Goal: Task Accomplishment & Management: Complete application form

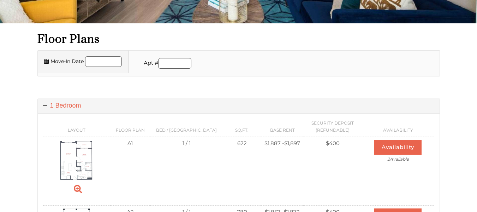
scroll to position [79, 0]
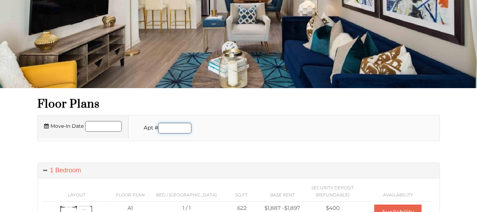
click at [165, 132] on input "Apartment number" at bounding box center [174, 128] width 33 height 11
type input "****"
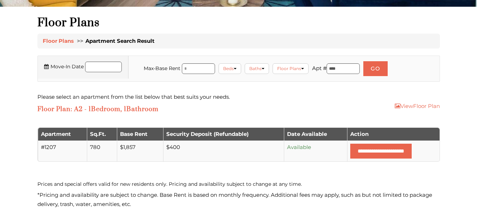
scroll to position [177, 0]
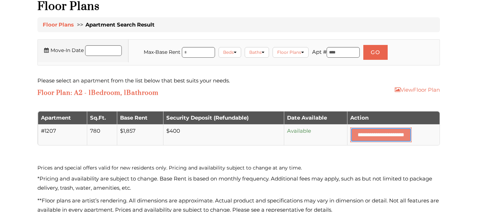
click at [357, 137] on input "**********" at bounding box center [380, 134] width 61 height 15
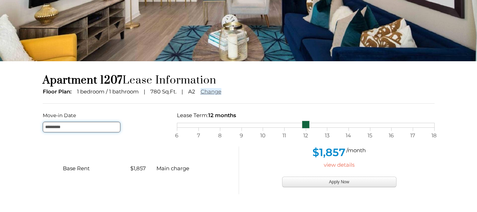
click at [68, 126] on input "*********" at bounding box center [82, 126] width 78 height 11
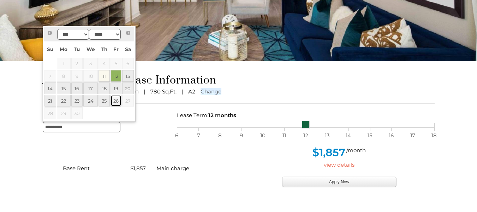
click at [115, 102] on link "26" at bounding box center [116, 101] width 11 height 12
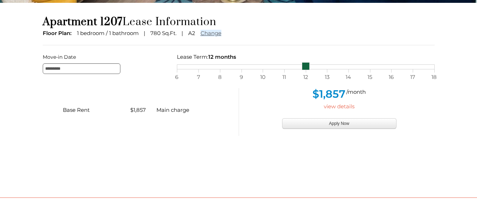
scroll to position [177, 0]
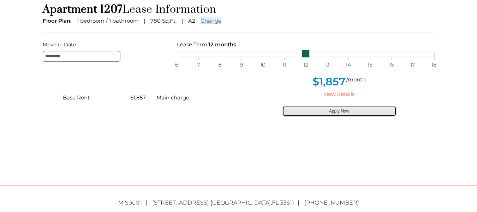
click at [345, 110] on button "Apply Now" at bounding box center [339, 111] width 114 height 11
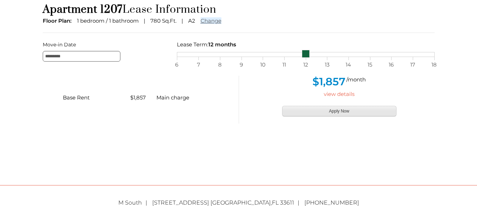
type input "**********"
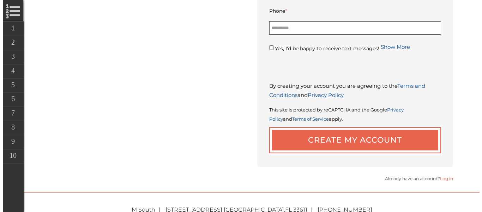
scroll to position [353, 0]
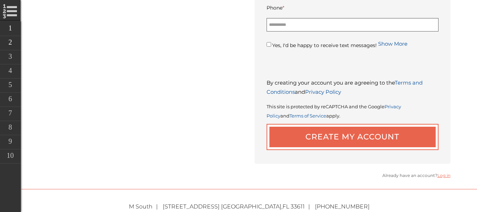
type input "**********"
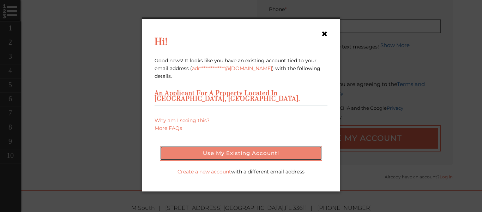
click at [264, 151] on button "Use my existing account!" at bounding box center [241, 152] width 162 height 15
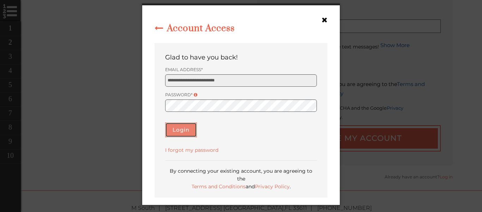
click at [189, 135] on button "Login" at bounding box center [181, 129] width 32 height 15
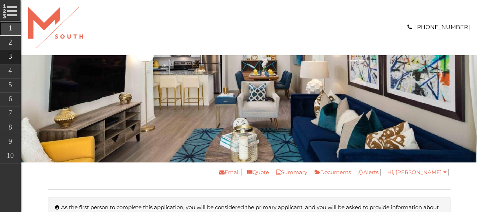
click at [2, 25] on link "Floorplan" at bounding box center [60, 29] width 120 height 14
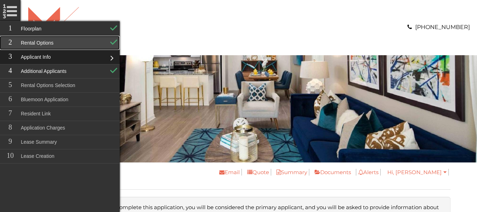
click at [85, 43] on link "Rental Options" at bounding box center [60, 43] width 120 height 14
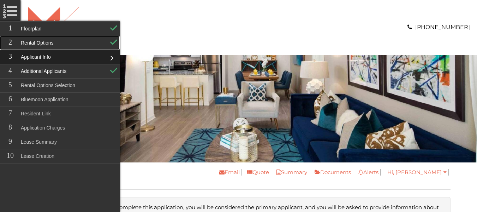
scroll to position [23, 0]
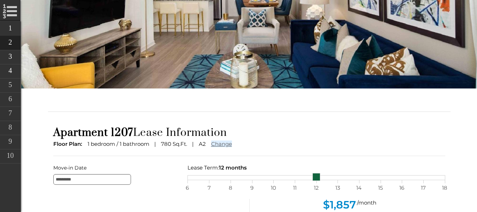
scroll to position [59, 0]
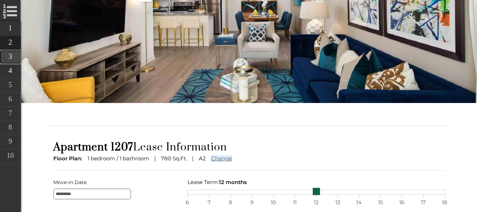
click at [8, 58] on link "Applicant Info" at bounding box center [60, 57] width 120 height 14
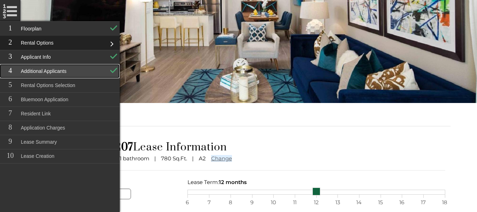
click at [52, 73] on link "Additional Applicants" at bounding box center [60, 71] width 120 height 14
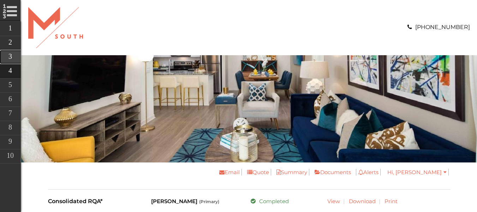
click at [10, 52] on link "Applicant Info" at bounding box center [60, 57] width 120 height 14
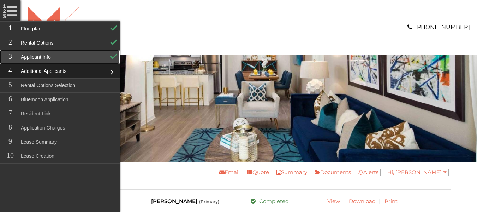
click at [62, 52] on link "Applicant Info" at bounding box center [60, 57] width 120 height 14
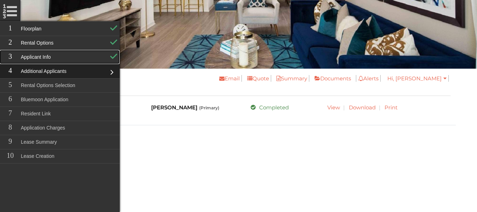
scroll to position [106, 0]
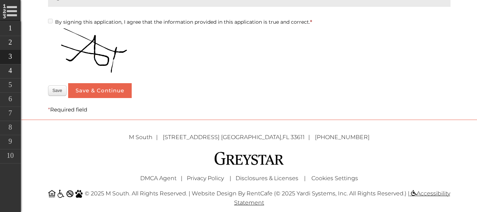
scroll to position [1814, 0]
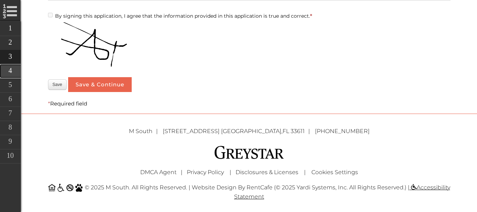
click at [7, 73] on link "Additional Applicants" at bounding box center [60, 71] width 120 height 14
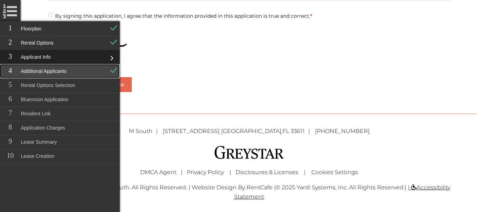
click at [25, 73] on link "Additional Applicants" at bounding box center [60, 71] width 120 height 14
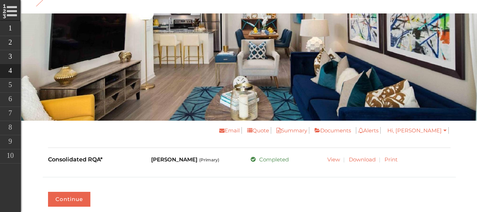
scroll to position [35, 0]
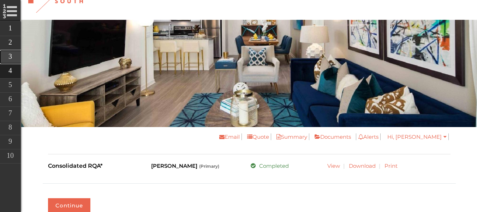
click at [7, 58] on link "Applicant Info" at bounding box center [60, 57] width 120 height 14
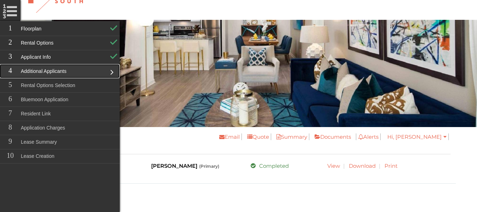
click at [110, 71] on link "Additional Applicants" at bounding box center [60, 71] width 120 height 14
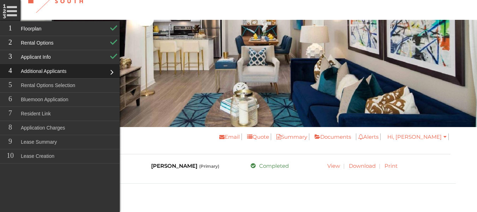
click at [111, 69] on li "Additional Applicants" at bounding box center [60, 71] width 120 height 14
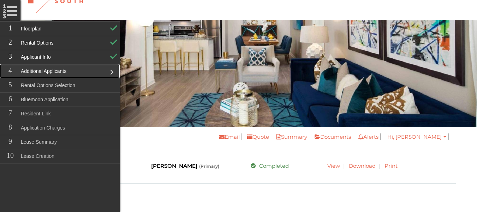
click at [109, 72] on link "Additional Applicants" at bounding box center [60, 71] width 120 height 14
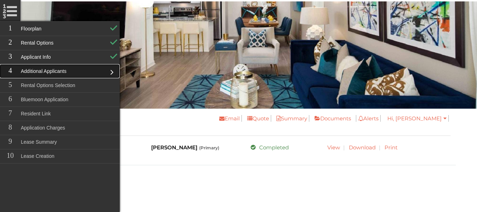
scroll to position [106, 0]
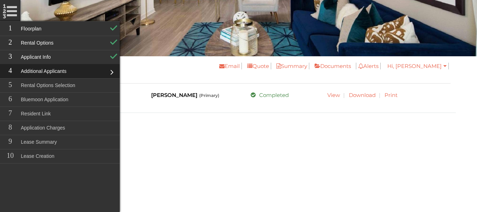
click at [279, 137] on div "Addendum signing for one or more applicants is pending. In order to proceed, pl…" at bounding box center [249, 116] width 403 height 52
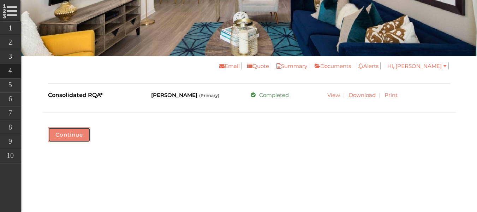
click at [71, 137] on button "Continue" at bounding box center [69, 134] width 42 height 15
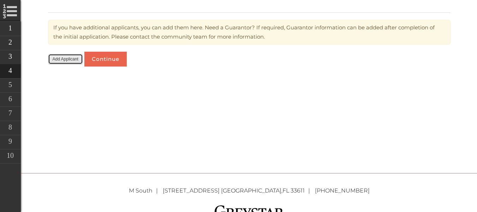
click at [70, 58] on button "Add Applicant" at bounding box center [65, 59] width 35 height 11
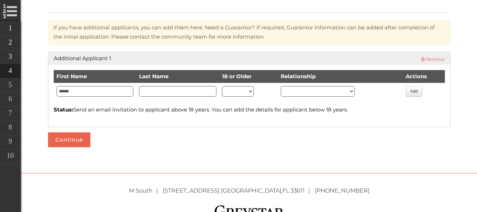
type input "******"
click at [212, 92] on input "Last Name" at bounding box center [177, 91] width 77 height 11
type input "****"
click at [254, 91] on select "** ***" at bounding box center [238, 91] width 32 height 11
select select "****"
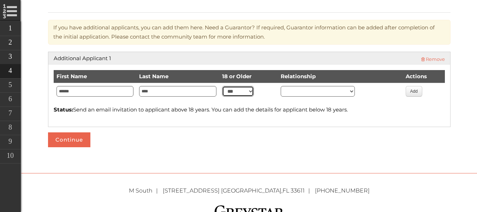
click at [237, 86] on select "** ***" at bounding box center [238, 91] width 32 height 11
click at [331, 83] on td "******** ****** *****" at bounding box center [340, 93] width 125 height 20
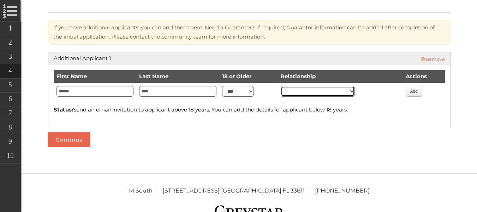
click at [334, 87] on select "******** ****** *****" at bounding box center [318, 91] width 74 height 11
select select "********"
click at [292, 86] on select "******** ****** *****" at bounding box center [318, 91] width 74 height 11
click at [370, 101] on td "******** ****** *****" at bounding box center [340, 93] width 125 height 20
click at [421, 91] on button "Add" at bounding box center [414, 91] width 17 height 11
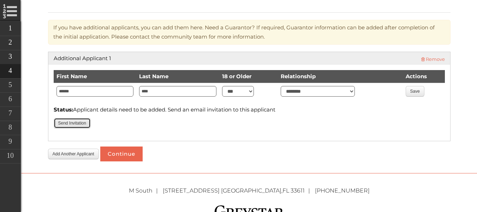
click at [81, 122] on button "Send Invitation" at bounding box center [72, 123] width 37 height 11
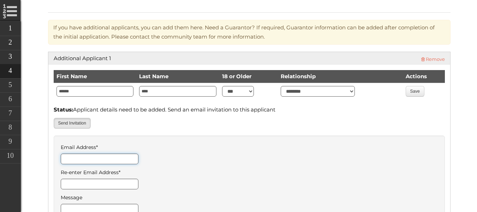
click at [89, 154] on input "Email Address *" at bounding box center [100, 158] width 78 height 11
type input "**********"
click at [129, 181] on input "Re-enter Email Address *" at bounding box center [100, 183] width 78 height 11
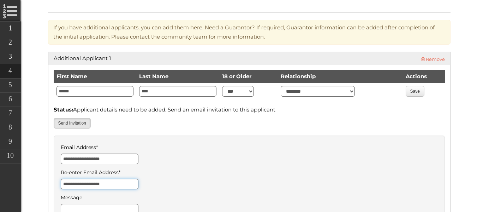
type input "**********"
click at [162, 181] on form "**********" at bounding box center [249, 192] width 377 height 101
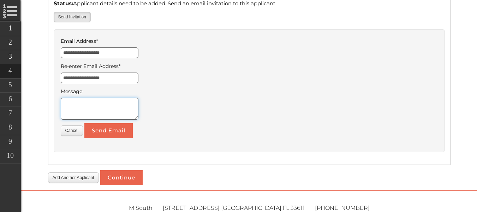
click at [113, 100] on textarea "Message" at bounding box center [100, 108] width 78 height 22
type textarea "**********"
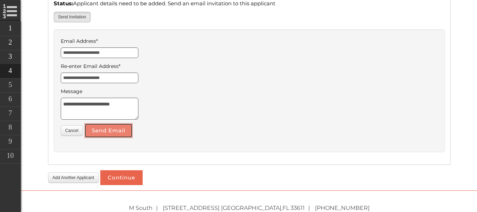
click at [126, 132] on button "Send Email" at bounding box center [108, 130] width 48 height 15
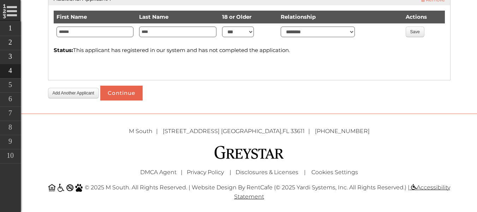
scroll to position [201, 0]
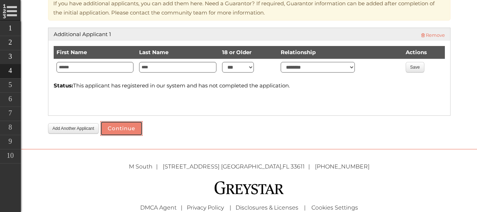
click at [121, 132] on button "Continue" at bounding box center [121, 128] width 42 height 15
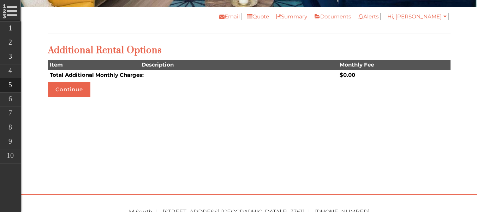
scroll to position [177, 0]
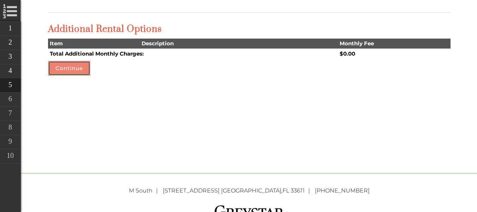
click at [72, 68] on button "Continue" at bounding box center [69, 68] width 42 height 15
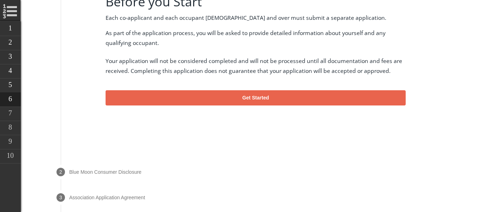
scroll to position [288, 0]
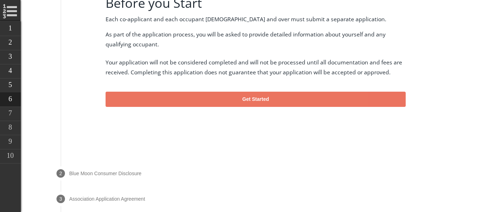
click at [162, 100] on button "Get Started" at bounding box center [255, 99] width 300 height 16
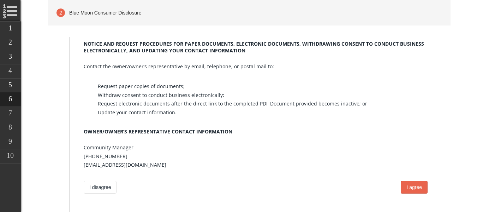
scroll to position [410, 0]
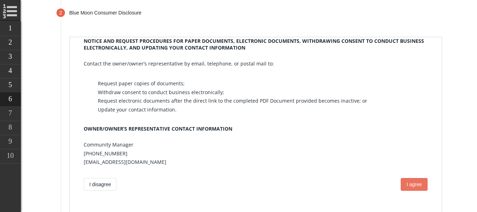
drag, startPoint x: 409, startPoint y: 178, endPoint x: 409, endPoint y: 324, distance: 146.2
click at [409, 181] on span "I agree" at bounding box center [414, 184] width 16 height 6
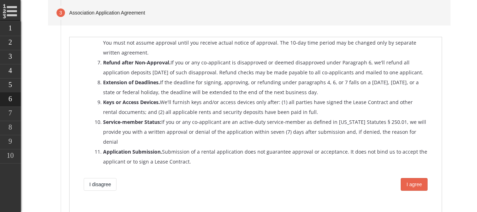
scroll to position [321, 0]
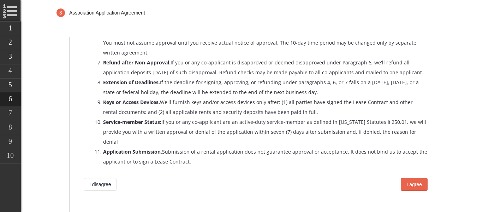
click at [387, 170] on div "Association Application Agreement Read the following carefully before proceedin…" at bounding box center [255, 125] width 373 height 177
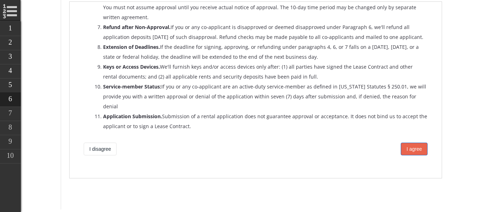
click at [405, 148] on button "I agree" at bounding box center [413, 148] width 27 height 13
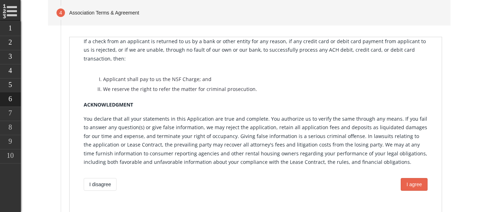
scroll to position [493, 0]
click at [411, 181] on span "I agree" at bounding box center [414, 184] width 16 height 6
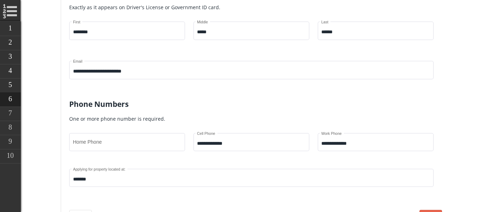
scroll to position [390, 0]
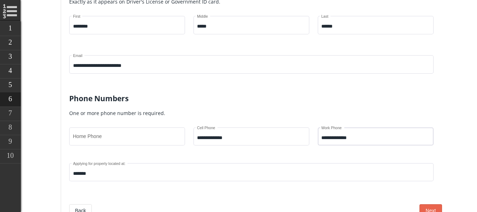
click at [369, 136] on input "**********" at bounding box center [375, 138] width 108 height 6
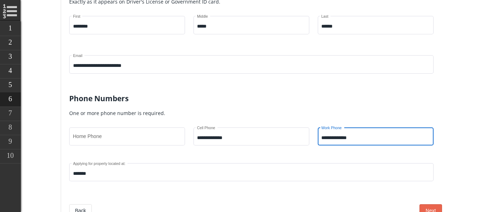
click at [359, 138] on input "**********" at bounding box center [375, 138] width 108 height 6
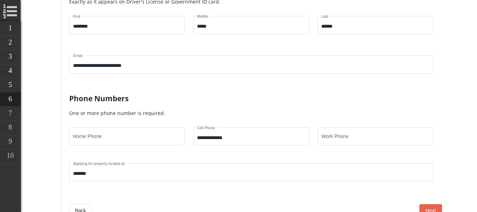
click at [344, 115] on p "One or more phone number is required." at bounding box center [255, 113] width 373 height 9
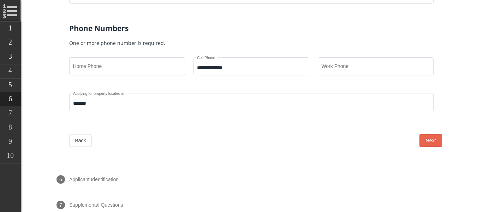
scroll to position [460, 0]
drag, startPoint x: 158, startPoint y: 72, endPoint x: 157, endPoint y: 68, distance: 4.4
click at [158, 71] on div "Home Phone" at bounding box center [127, 64] width 108 height 19
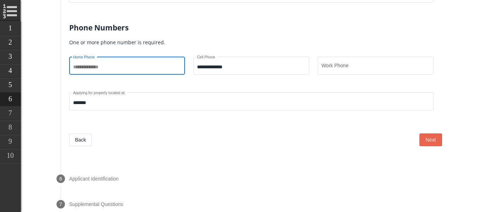
click at [156, 66] on input "Home Phone" at bounding box center [127, 67] width 108 height 6
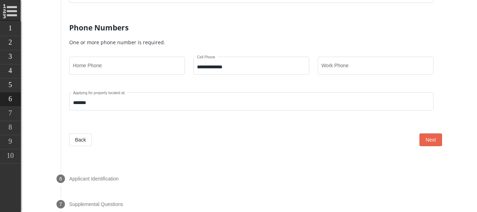
click at [240, 135] on span at bounding box center [255, 139] width 328 height 13
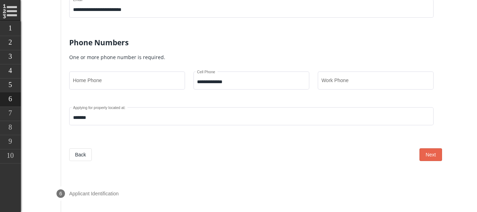
scroll to position [425, 0]
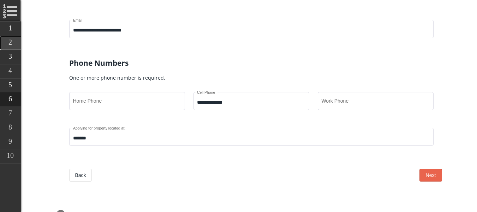
click at [18, 38] on link "Rental Options" at bounding box center [60, 43] width 120 height 14
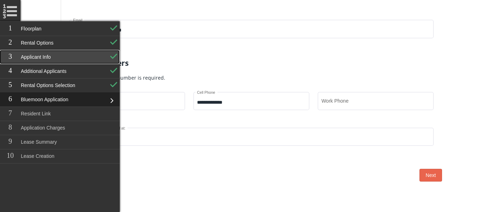
click at [60, 55] on link "Applicant Info" at bounding box center [60, 57] width 120 height 14
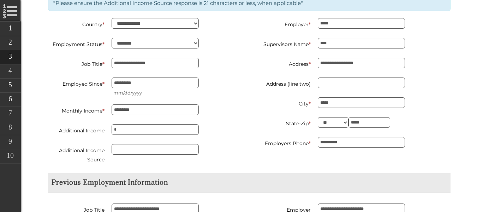
scroll to position [671, 0]
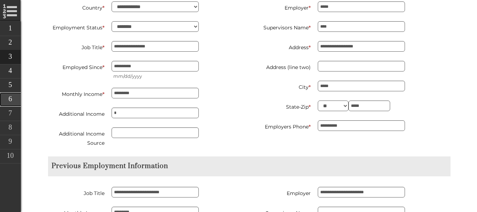
click at [7, 100] on link "Bluemoon Application" at bounding box center [60, 99] width 120 height 14
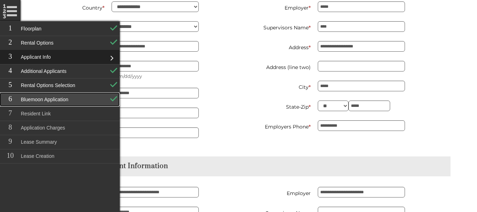
click at [38, 95] on link "Bluemoon Application" at bounding box center [60, 99] width 120 height 14
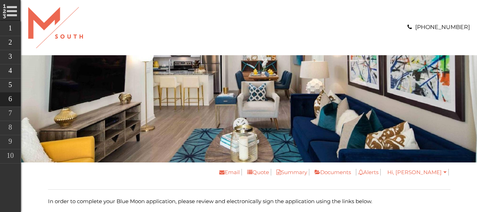
scroll to position [218, 0]
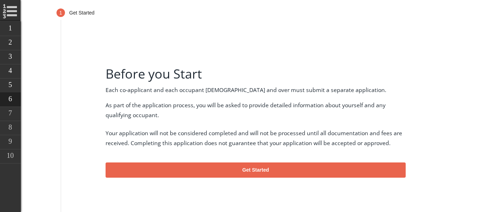
click at [223, 170] on button "Get Started" at bounding box center [255, 170] width 300 height 16
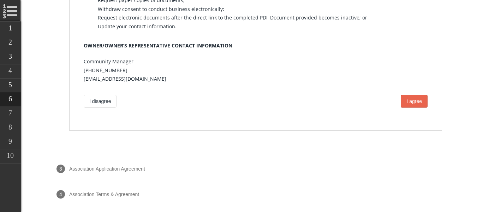
scroll to position [314, 0]
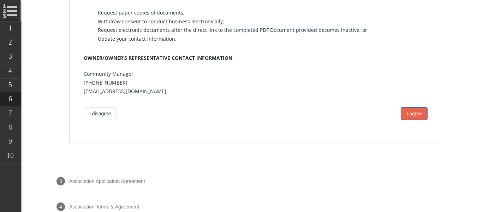
click at [406, 111] on span "I agree" at bounding box center [414, 114] width 16 height 6
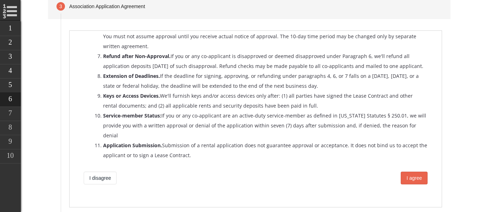
scroll to position [321, 0]
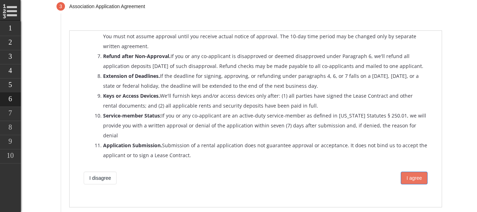
click at [400, 176] on button "I agree" at bounding box center [413, 177] width 27 height 13
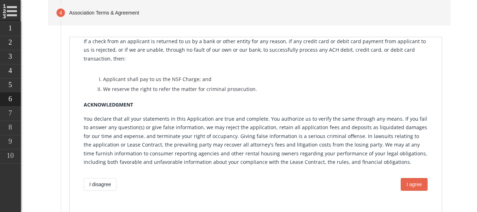
scroll to position [493, 0]
click at [406, 181] on span "I agree" at bounding box center [414, 184] width 16 height 6
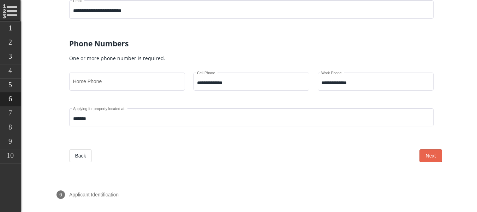
scroll to position [425, 0]
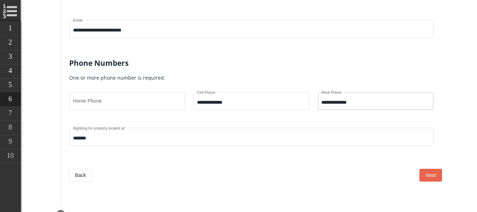
click at [359, 99] on div "**********" at bounding box center [375, 100] width 108 height 19
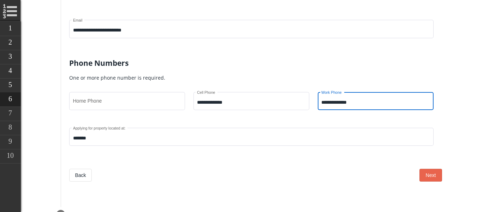
click at [357, 100] on input "**********" at bounding box center [375, 103] width 108 height 6
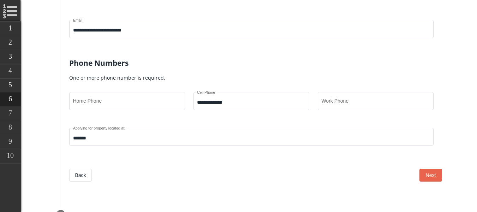
click at [373, 189] on div "**********" at bounding box center [255, 62] width 390 height 275
click at [428, 175] on span "Next" at bounding box center [431, 175] width 10 height 6
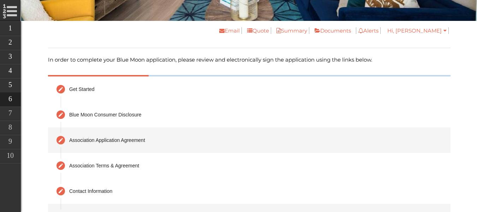
scroll to position [178, 0]
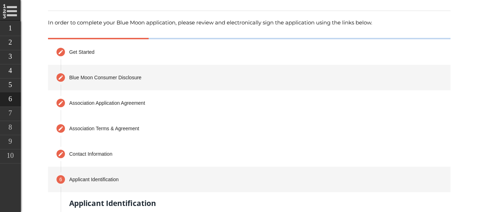
click at [155, 84] on mat-step-header "Editable create Blue Moon Consumer Disclosure" at bounding box center [249, 76] width 403 height 25
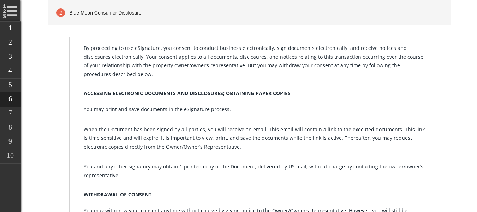
scroll to position [410, 0]
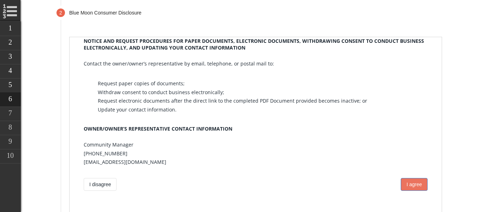
click at [404, 182] on button "I agree" at bounding box center [413, 184] width 27 height 13
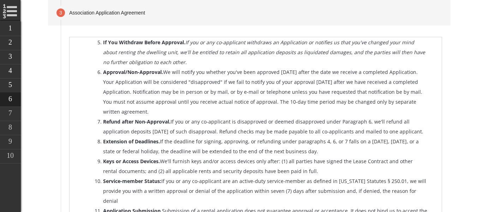
scroll to position [321, 0]
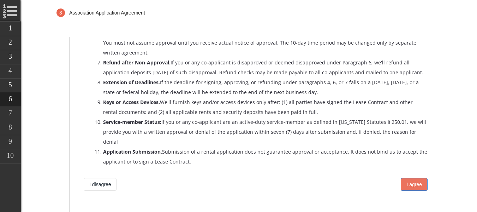
click at [414, 178] on button "I agree" at bounding box center [413, 184] width 27 height 13
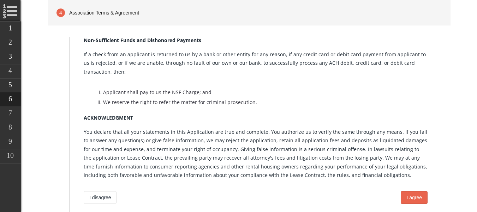
scroll to position [493, 0]
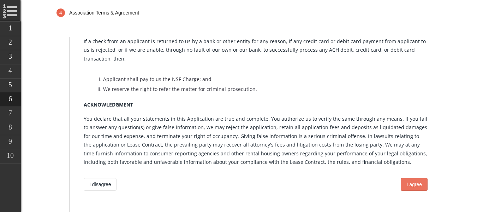
drag, startPoint x: 412, startPoint y: 178, endPoint x: 411, endPoint y: 322, distance: 144.1
click at [412, 178] on button "I agree" at bounding box center [413, 184] width 27 height 13
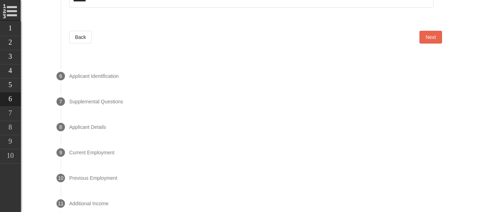
scroll to position [566, 0]
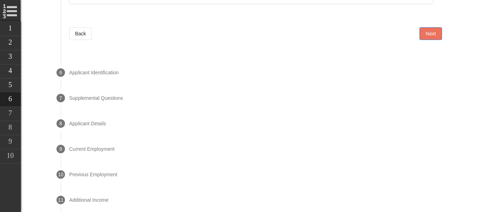
click at [425, 35] on button "Next" at bounding box center [430, 33] width 23 height 13
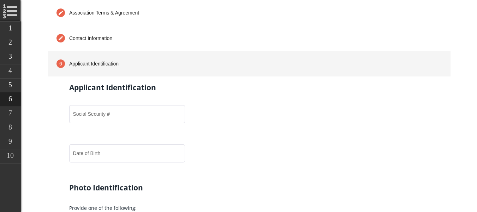
scroll to position [309, 0]
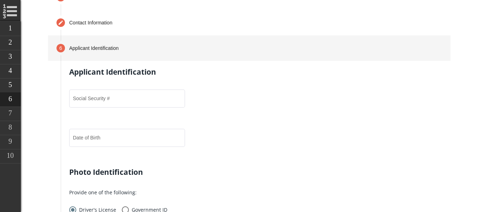
click at [149, 112] on div "Social Security #" at bounding box center [127, 101] width 116 height 25
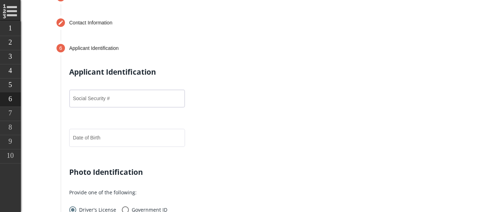
click at [141, 101] on input "Social Security #" at bounding box center [127, 100] width 108 height 6
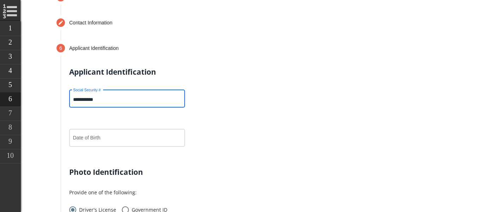
type input "**********"
click at [138, 139] on input "Date of Birth" at bounding box center [127, 139] width 108 height 6
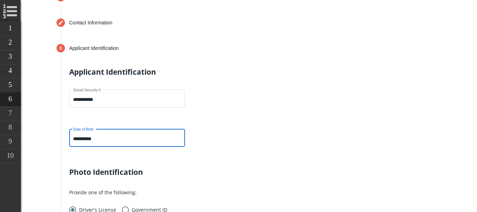
type input "**********"
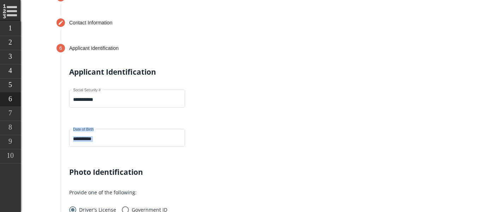
click at [186, 144] on p "**********" at bounding box center [255, 142] width 373 height 31
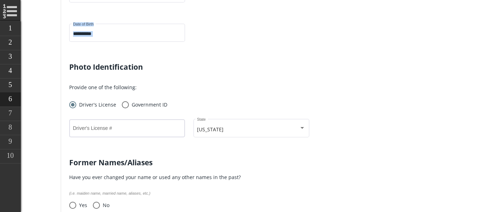
scroll to position [415, 0]
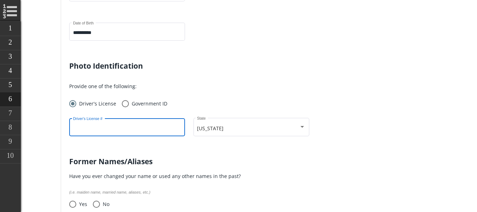
click at [166, 129] on input "Driver's License #" at bounding box center [127, 129] width 108 height 6
type input "**********"
click at [206, 148] on form "**********" at bounding box center [255, 124] width 373 height 285
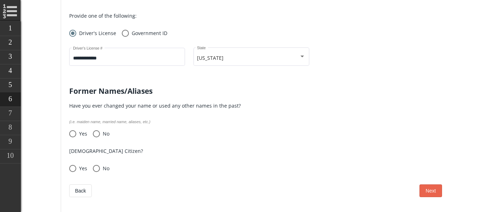
scroll to position [486, 0]
click at [100, 134] on span "Select an option" at bounding box center [96, 133] width 7 height 7
click at [83, 163] on span "Yes" at bounding box center [81, 167] width 11 height 9
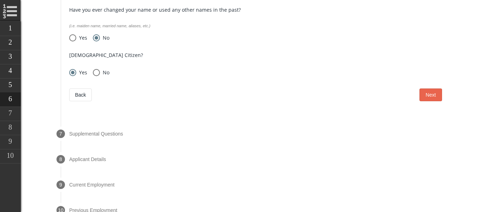
scroll to position [592, 0]
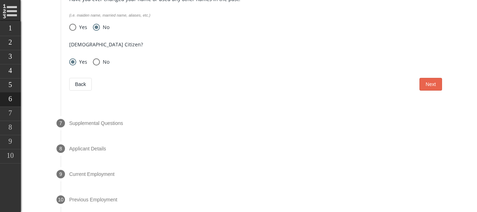
click at [413, 79] on span at bounding box center [255, 84] width 328 height 13
click at [426, 81] on span "Next" at bounding box center [431, 84] width 10 height 6
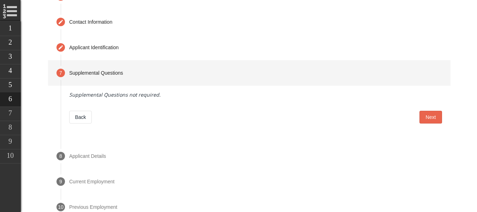
scroll to position [299, 0]
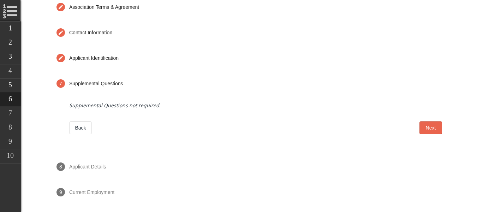
drag, startPoint x: 135, startPoint y: 107, endPoint x: 166, endPoint y: 103, distance: 31.3
click at [135, 107] on em "Supplemental Questions not required." at bounding box center [114, 105] width 91 height 7
click at [429, 131] on button "Next" at bounding box center [430, 127] width 23 height 13
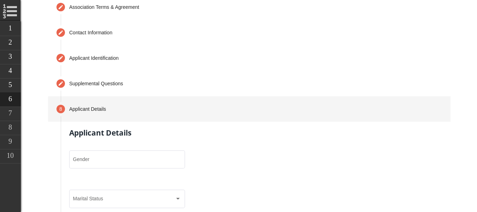
scroll to position [396, 0]
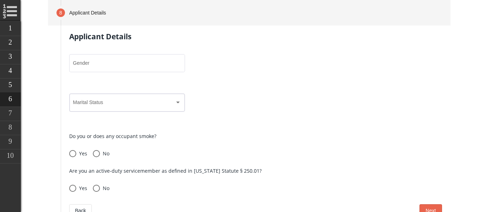
click at [156, 103] on span at bounding box center [124, 104] width 102 height 6
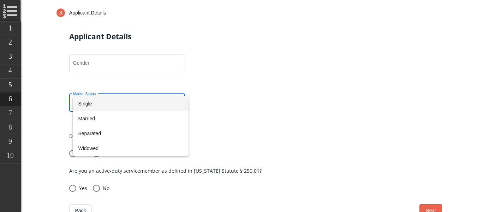
click at [154, 105] on span "Single" at bounding box center [130, 103] width 105 height 15
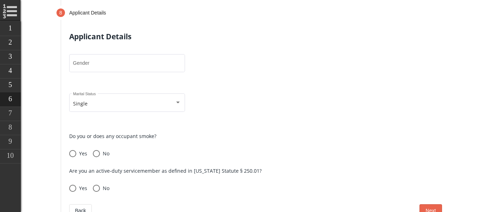
click at [159, 121] on p "Single Marital Status" at bounding box center [255, 107] width 373 height 31
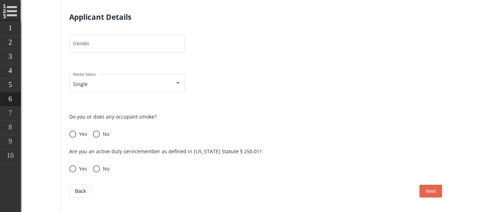
scroll to position [431, 0]
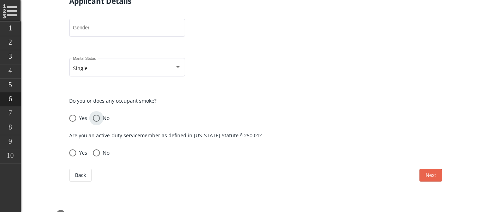
click at [100, 117] on span "Select an option" at bounding box center [96, 117] width 7 height 7
click at [100, 149] on span "Select an option" at bounding box center [96, 152] width 7 height 7
click at [128, 28] on input "Gender" at bounding box center [127, 29] width 108 height 6
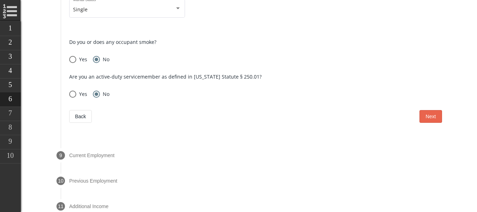
scroll to position [501, 0]
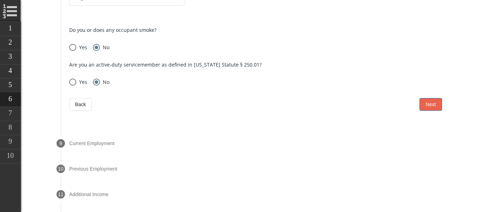
type input "******"
click at [435, 99] on button "Next" at bounding box center [430, 104] width 23 height 13
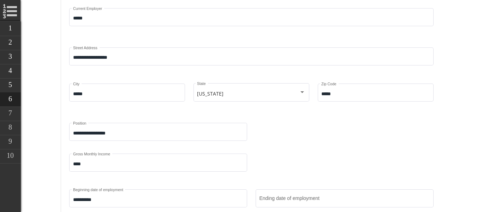
scroll to position [421, 0]
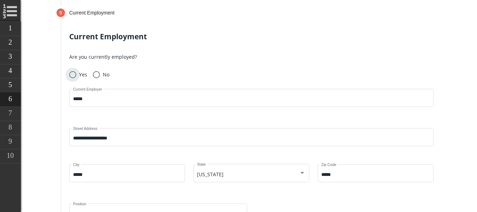
click at [76, 74] on span "Select an option" at bounding box center [72, 74] width 7 height 7
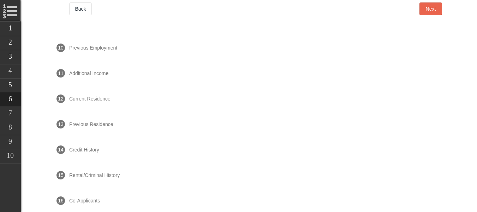
scroll to position [739, 0]
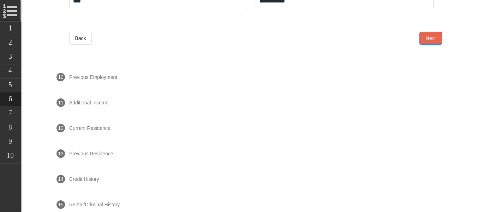
click at [436, 34] on button "Next" at bounding box center [430, 38] width 23 height 13
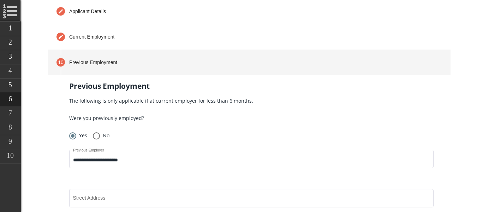
scroll to position [397, 0]
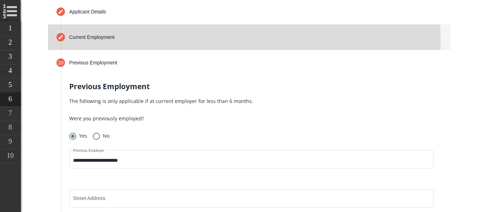
click at [119, 43] on mat-step-header "Editable create Current Employment" at bounding box center [249, 36] width 403 height 25
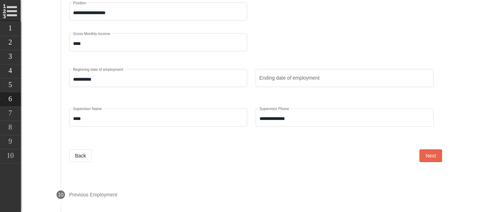
scroll to position [622, 0]
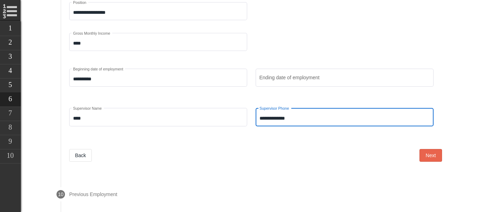
click at [280, 115] on input "**********" at bounding box center [344, 118] width 171 height 6
type input "**********"
click at [292, 140] on form "**********" at bounding box center [255, 6] width 373 height 309
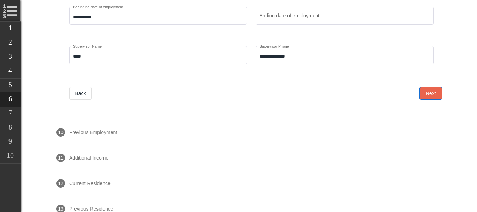
scroll to position [692, 0]
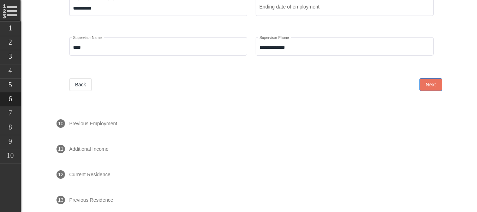
click at [420, 86] on button "Next" at bounding box center [430, 84] width 23 height 13
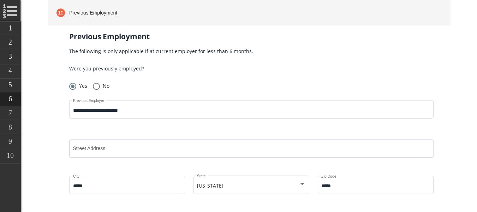
scroll to position [517, 0]
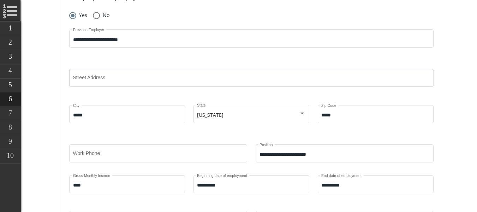
drag, startPoint x: 149, startPoint y: 68, endPoint x: 145, endPoint y: 76, distance: 8.9
click at [149, 68] on div "Street Address" at bounding box center [251, 76] width 357 height 19
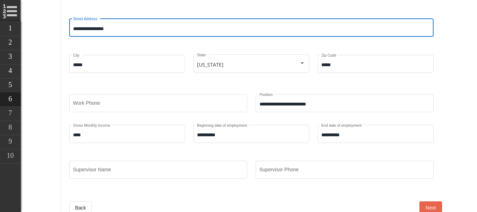
scroll to position [568, 0]
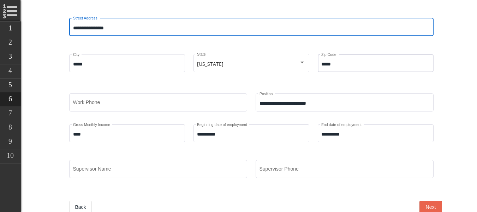
type input "**********"
click at [343, 57] on div "***** Zip Code" at bounding box center [375, 62] width 108 height 19
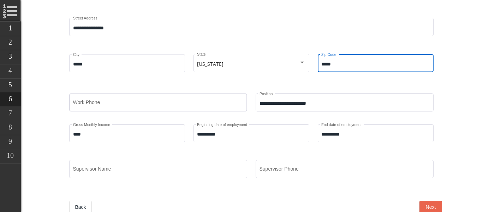
type input "*****"
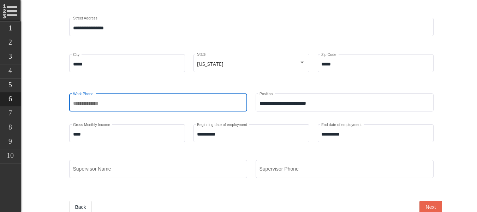
click at [125, 102] on input "Work Phone" at bounding box center [158, 104] width 171 height 6
click at [192, 85] on div "**********" at bounding box center [255, 83] width 373 height 212
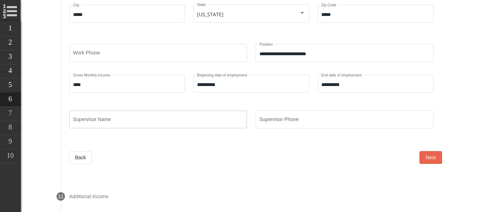
scroll to position [638, 0]
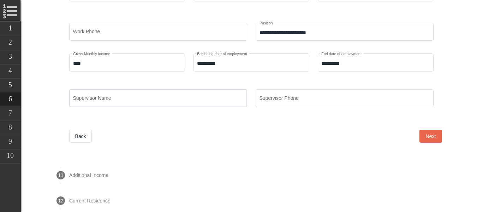
click at [133, 101] on div "Supervisor Name" at bounding box center [158, 97] width 171 height 19
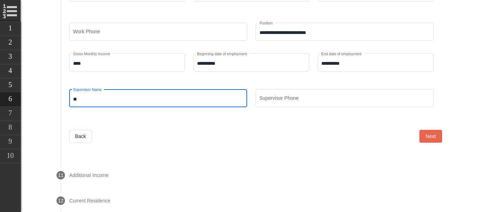
type input "*"
click at [419, 133] on button "Next" at bounding box center [430, 136] width 23 height 13
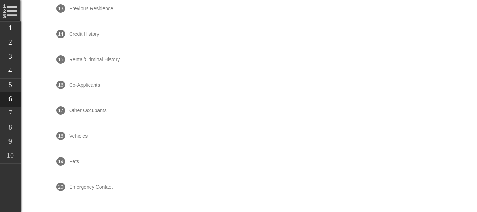
scroll to position [472, 0]
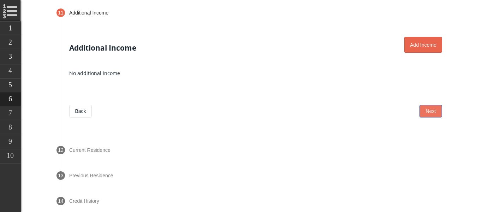
click at [419, 108] on button "Next" at bounding box center [430, 111] width 23 height 13
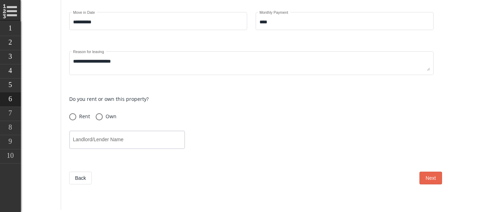
scroll to position [638, 0]
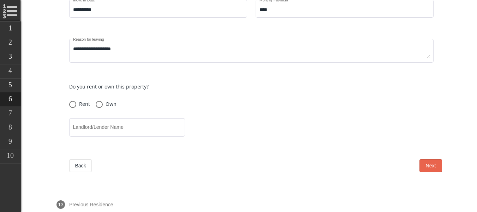
click at [76, 101] on span at bounding box center [72, 104] width 7 height 7
click at [213, 100] on p "Rent Own" at bounding box center [255, 103] width 373 height 9
click at [168, 165] on span at bounding box center [255, 165] width 328 height 13
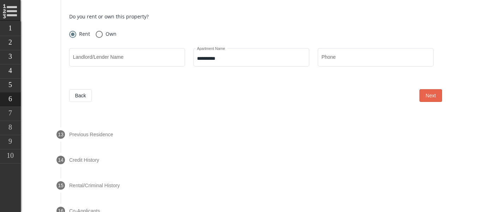
scroll to position [709, 0]
click at [419, 92] on button "Next" at bounding box center [430, 94] width 23 height 13
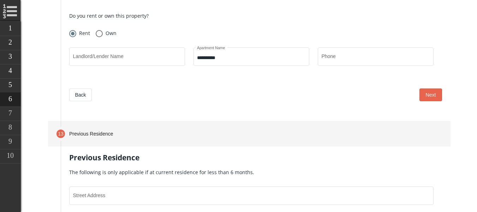
scroll to position [523, 0]
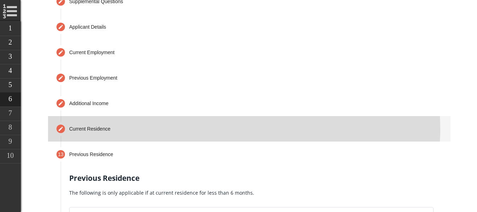
click at [181, 129] on mat-step-header "Editable create Current Residence" at bounding box center [249, 128] width 403 height 25
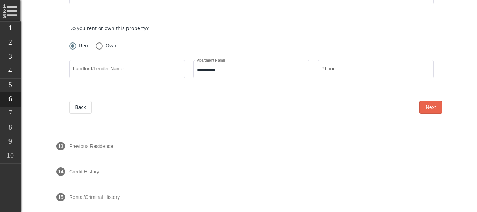
scroll to position [709, 0]
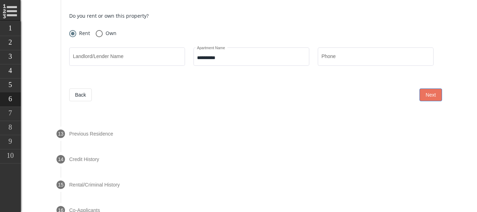
click at [419, 96] on button "Next" at bounding box center [430, 94] width 23 height 13
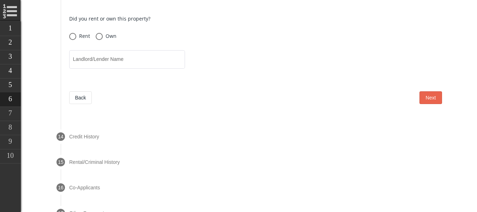
scroll to position [735, 0]
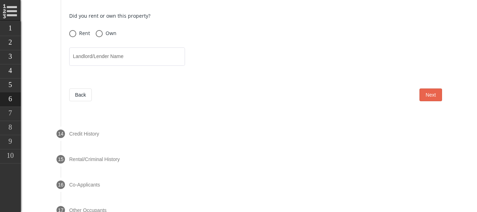
click at [424, 98] on button "Next" at bounding box center [430, 94] width 23 height 13
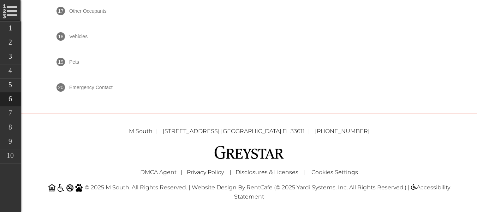
scroll to position [548, 0]
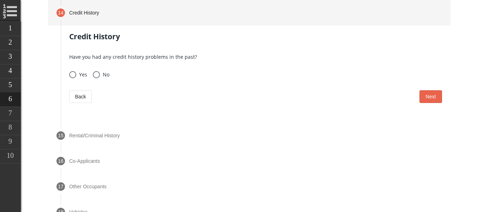
click at [102, 82] on form "Have you had any credit history problems in the past? Yes No Back Next" at bounding box center [255, 78] width 373 height 50
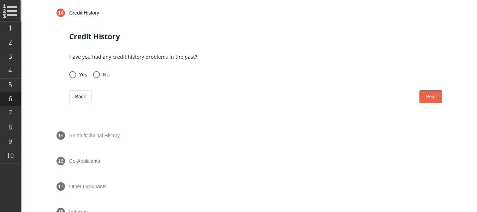
click at [100, 76] on span at bounding box center [96, 74] width 7 height 7
click at [426, 99] on span "Next" at bounding box center [431, 97] width 10 height 6
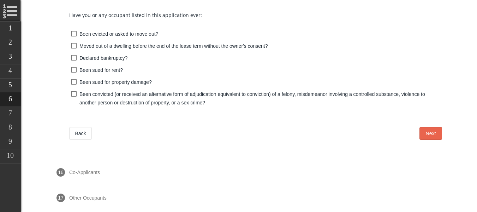
scroll to position [644, 0]
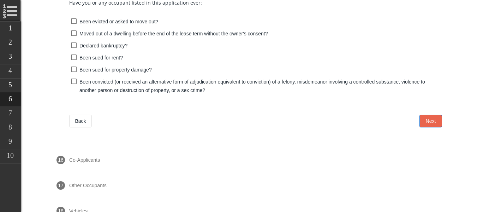
click at [426, 121] on span "Next" at bounding box center [431, 121] width 10 height 6
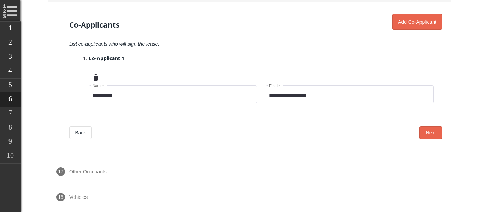
scroll to position [634, 0]
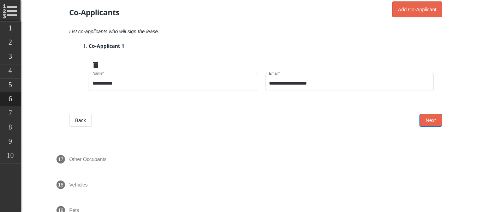
click at [426, 120] on span "Next" at bounding box center [431, 120] width 10 height 6
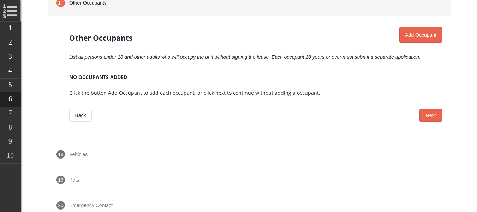
scroll to position [624, 0]
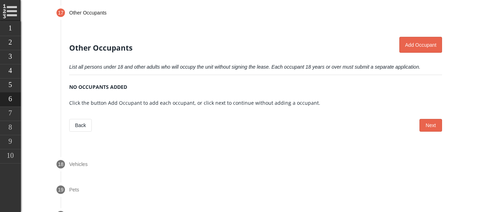
click at [411, 118] on section "Other Occupants Add Occupant List all persons under 18 and other adults who wil…" at bounding box center [255, 84] width 373 height 95
click at [419, 119] on button "Next" at bounding box center [430, 125] width 23 height 13
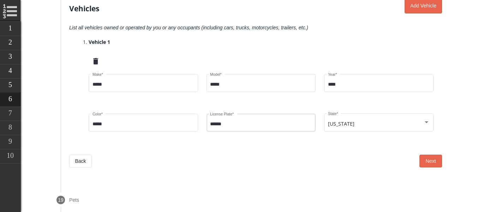
scroll to position [685, 0]
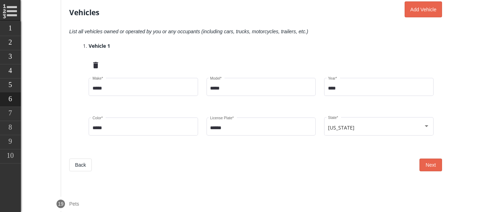
click at [104, 42] on h4 "Vehicle 1" at bounding box center [264, 46] width 353 height 10
click at [213, 142] on mat-form-field "****** License Plate *" at bounding box center [260, 129] width 109 height 27
drag, startPoint x: 151, startPoint y: 57, endPoint x: 158, endPoint y: 57, distance: 6.7
click at [151, 57] on div "Vehicle 1 delete" at bounding box center [264, 56] width 353 height 31
click at [424, 13] on button "Add Vehicle" at bounding box center [422, 9] width 37 height 16
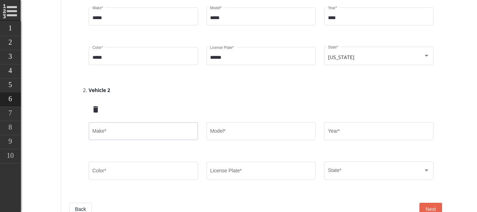
scroll to position [756, 0]
click at [147, 123] on div "Make *" at bounding box center [143, 129] width 102 height 19
type input "*****"
click at [232, 133] on div "Model *" at bounding box center [261, 129] width 102 height 19
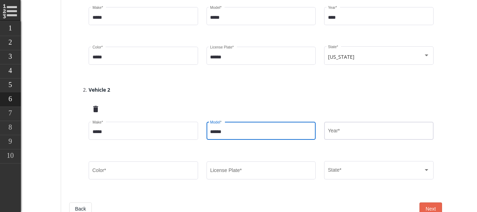
type input "*****"
click at [339, 125] on div "Year *" at bounding box center [379, 129] width 102 height 19
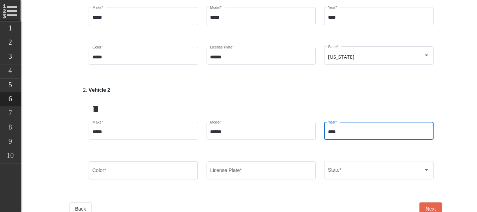
type input "****"
click at [120, 160] on div "Color *" at bounding box center [143, 169] width 102 height 19
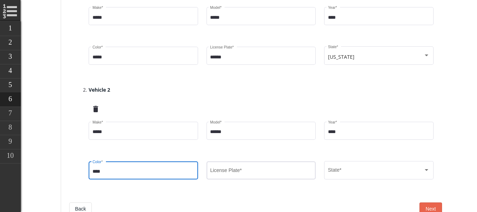
type input "****"
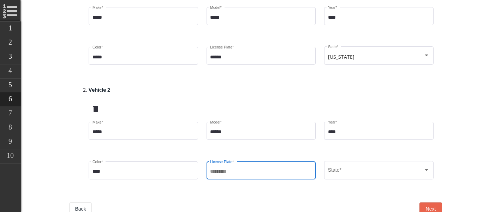
click at [234, 172] on input "License Plate *" at bounding box center [261, 171] width 102 height 6
type input "******"
click at [346, 170] on div "State..." at bounding box center [376, 171] width 96 height 6
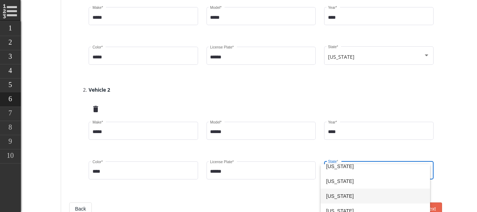
scroll to position [141, 0]
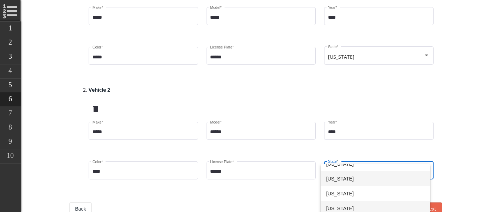
click at [351, 180] on span "Florida" at bounding box center [375, 178] width 99 height 15
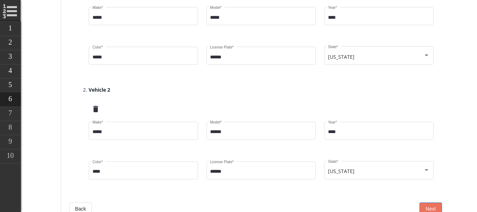
click at [427, 206] on span "Next" at bounding box center [431, 209] width 10 height 6
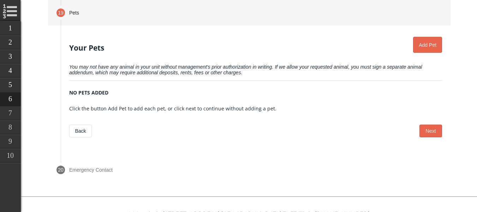
scroll to position [711, 0]
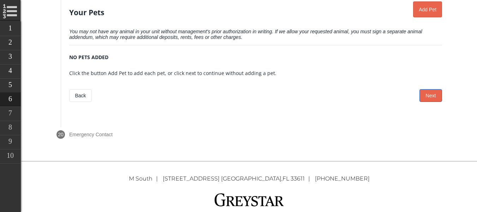
click at [435, 90] on button "Next" at bounding box center [430, 95] width 23 height 13
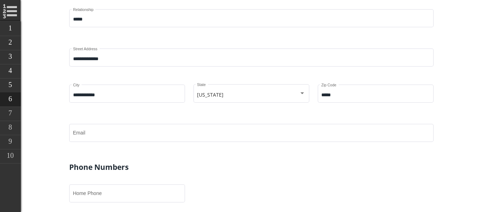
scroll to position [842, 0]
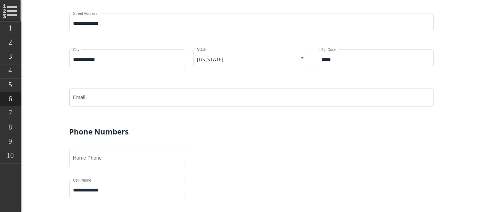
drag, startPoint x: 124, startPoint y: 99, endPoint x: 120, endPoint y: 101, distance: 4.6
click at [124, 99] on input "Email" at bounding box center [251, 99] width 357 height 6
click at [204, 141] on form "**********" at bounding box center [255, 100] width 373 height 335
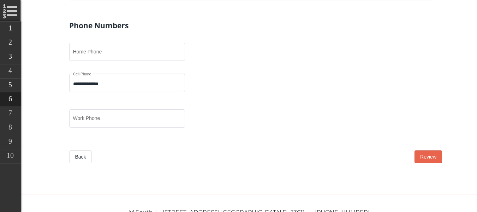
scroll to position [912, 0]
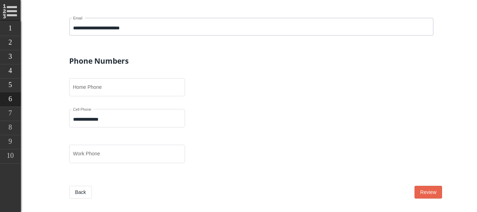
click at [124, 27] on input "**********" at bounding box center [251, 28] width 357 height 6
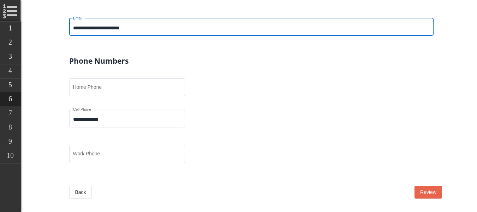
click at [126, 26] on input "**********" at bounding box center [251, 28] width 357 height 6
type input "**********"
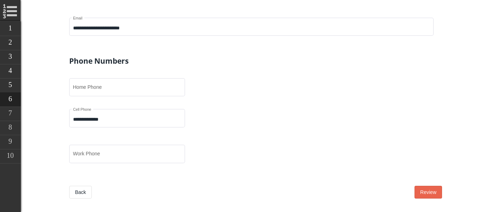
click at [238, 105] on p "Home Phone" at bounding box center [255, 92] width 373 height 31
click at [422, 185] on button "Review" at bounding box center [428, 191] width 28 height 13
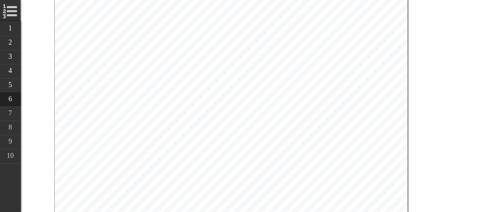
scroll to position [424, 0]
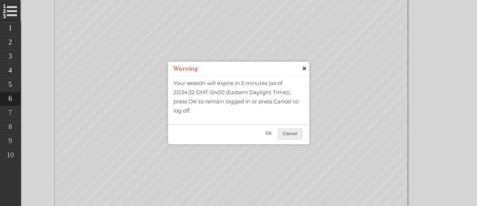
click at [264, 132] on span "Ok" at bounding box center [268, 134] width 15 height 10
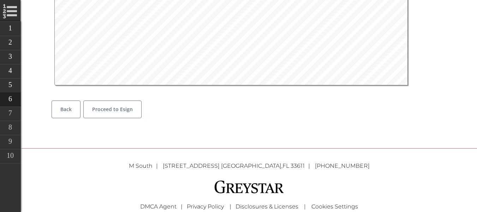
scroll to position [4360, 0]
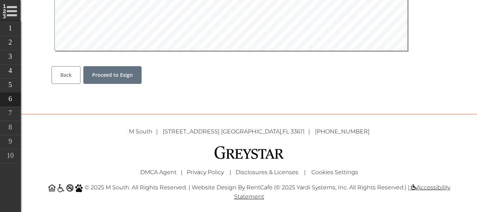
click at [127, 66] on button "Proceed to Esign" at bounding box center [112, 75] width 58 height 18
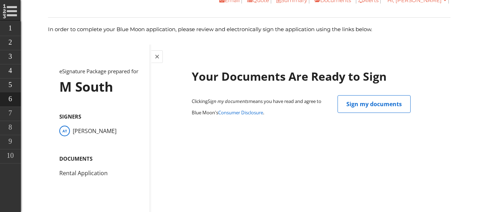
scroll to position [170, 0]
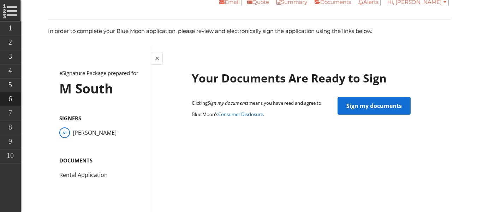
click at [365, 104] on span "Sign my documents" at bounding box center [373, 105] width 55 height 17
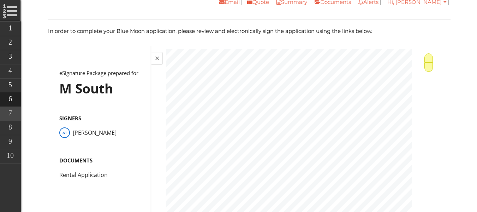
scroll to position [0, 0]
click at [424, 58] on span at bounding box center [428, 57] width 8 height 17
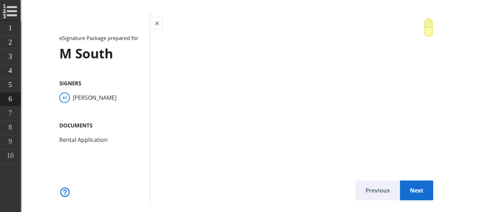
scroll to position [2490, 0]
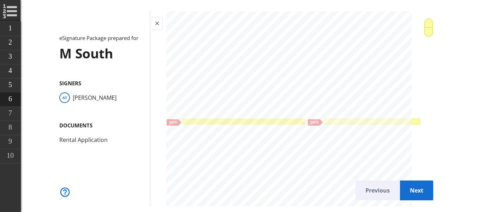
click at [277, 118] on div at bounding box center [243, 121] width 123 height 6
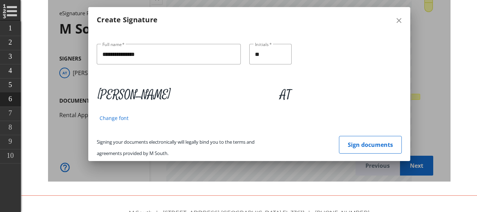
scroll to position [240, 0]
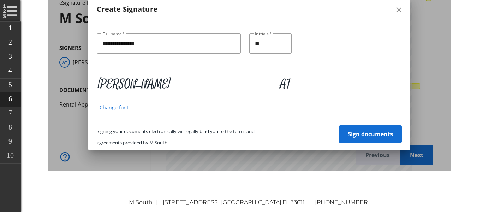
click at [369, 133] on span "Sign documents" at bounding box center [369, 133] width 45 height 17
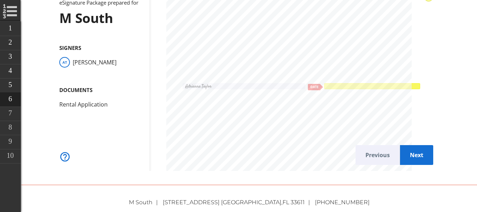
click at [325, 84] on div at bounding box center [372, 86] width 94 height 4
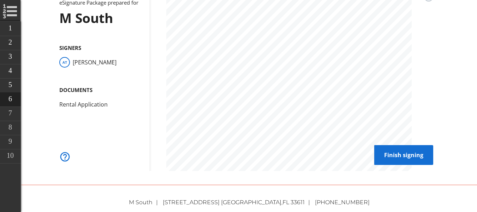
scroll to position [619, 0]
click at [389, 162] on span "Finish signing" at bounding box center [404, 154] width 48 height 17
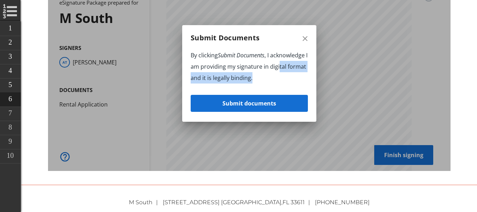
click at [276, 72] on p "By clicking Submit Documents , I acknowledge I am providing my signature in dig…" at bounding box center [248, 66] width 117 height 34
click at [297, 65] on p "By clicking Submit Documents , I acknowledge I am providing my signature in dig…" at bounding box center [248, 66] width 117 height 34
click at [294, 100] on span "button" at bounding box center [248, 103] width 117 height 17
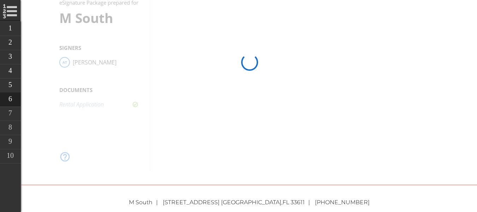
scroll to position [0, 0]
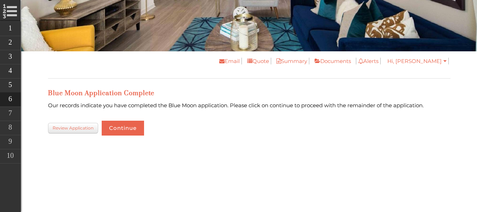
scroll to position [95, 0]
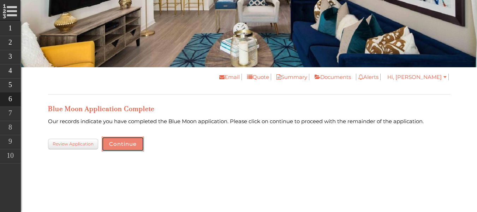
click at [115, 141] on button "Continue" at bounding box center [123, 143] width 42 height 15
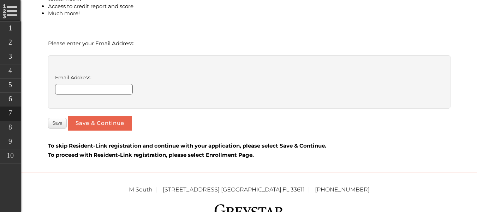
scroll to position [353, 0]
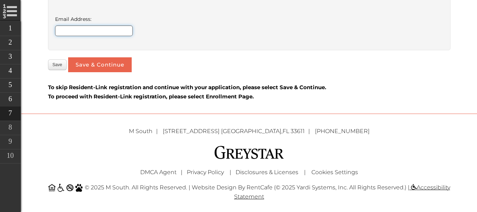
click at [93, 33] on input "Email Address:" at bounding box center [94, 30] width 78 height 11
type input "**********"
click at [158, 70] on div "Save Save & Continue" at bounding box center [249, 64] width 403 height 15
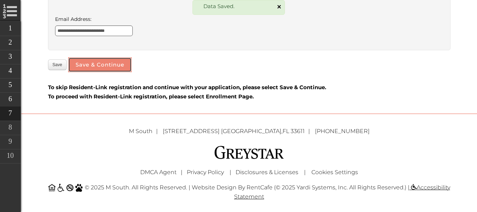
click at [113, 57] on button "Save & Continue" at bounding box center [100, 64] width 64 height 15
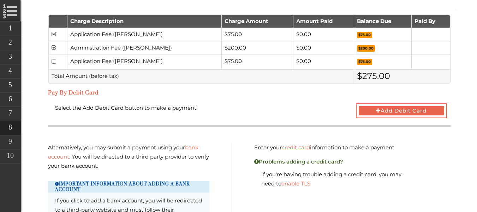
scroll to position [385, 0]
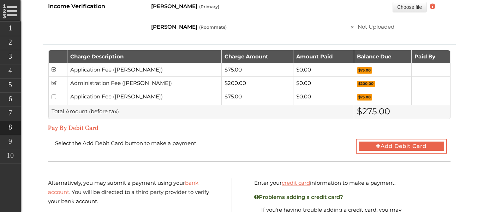
click at [135, 96] on td "Application Fee ([PERSON_NAME])" at bounding box center [144, 97] width 155 height 15
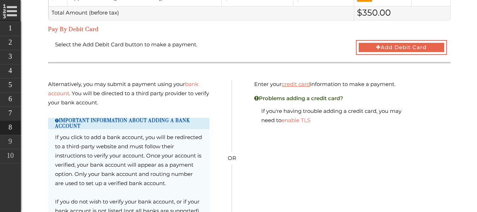
scroll to position [597, 0]
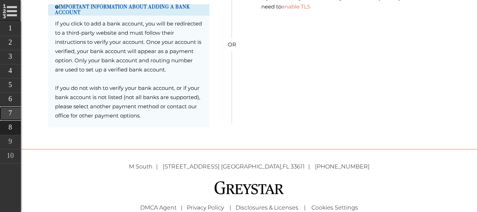
click at [8, 114] on link "Resident Link" at bounding box center [60, 113] width 120 height 14
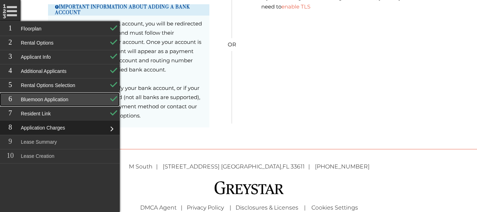
click at [93, 101] on link "Bluemoon Application" at bounding box center [60, 99] width 120 height 14
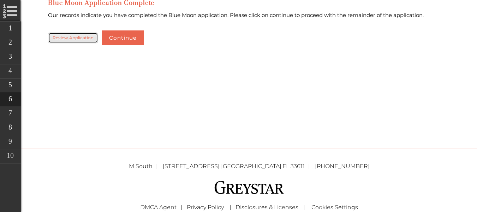
click at [70, 41] on link "Review Application" at bounding box center [73, 37] width 50 height 11
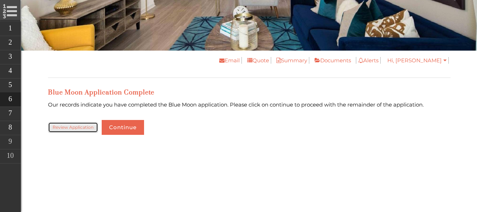
scroll to position [24, 0]
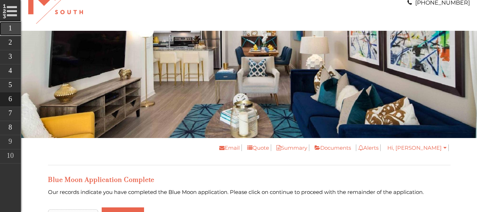
click at [14, 30] on link "Floorplan" at bounding box center [60, 29] width 120 height 14
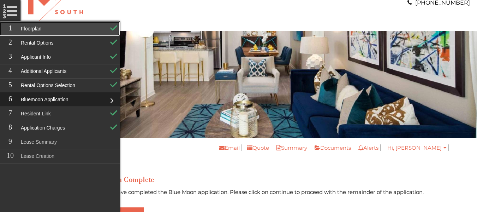
click at [41, 27] on link "Floorplan" at bounding box center [60, 29] width 120 height 14
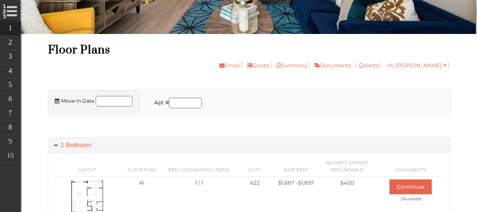
scroll to position [35, 0]
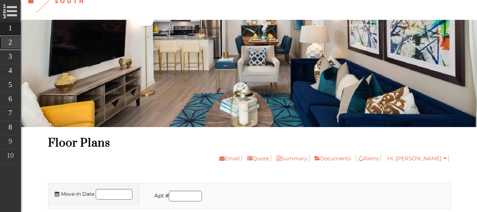
click at [6, 48] on link "Rental Options" at bounding box center [60, 43] width 120 height 14
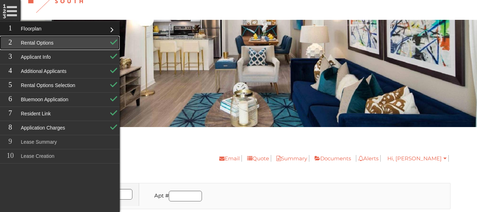
click at [47, 40] on link "Rental Options" at bounding box center [60, 43] width 120 height 14
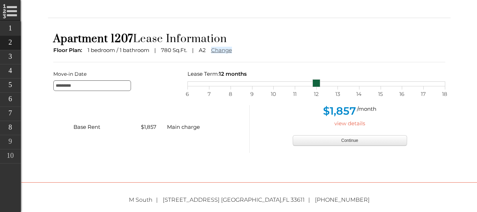
scroll to position [165, 0]
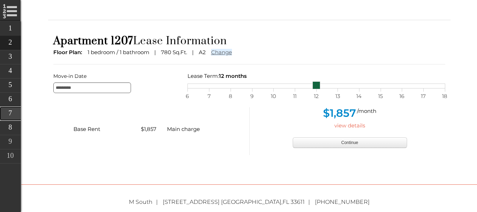
click at [12, 113] on link "Resident Link" at bounding box center [60, 113] width 120 height 14
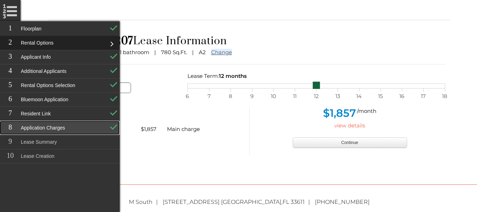
click at [91, 127] on link "Application Charges" at bounding box center [60, 127] width 120 height 14
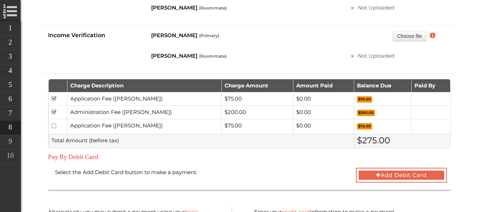
scroll to position [424, 0]
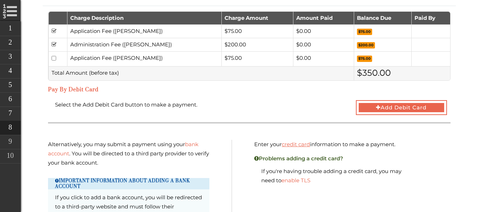
click at [288, 98] on div "Select the Add Debit Card button to make a payment. Add Debit Card" at bounding box center [249, 99] width 413 height 7
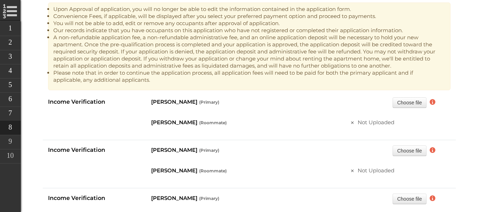
scroll to position [177, 0]
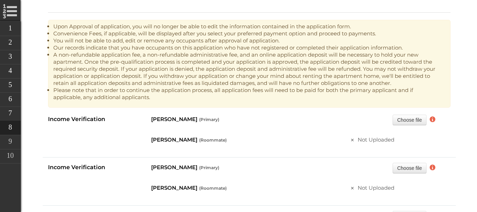
click at [99, 123] on div "Income Verification" at bounding box center [94, 121] width 103 height 14
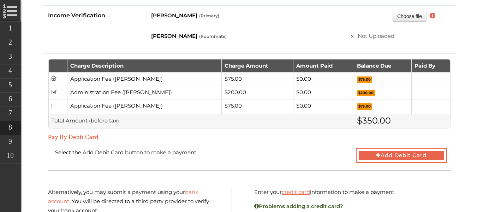
scroll to position [388, 0]
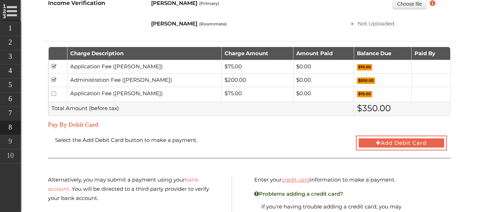
click at [433, 127] on h5 "Pay By Debit Card" at bounding box center [249, 124] width 403 height 7
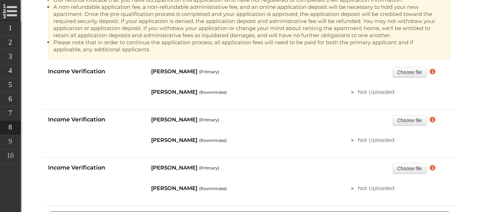
scroll to position [212, 0]
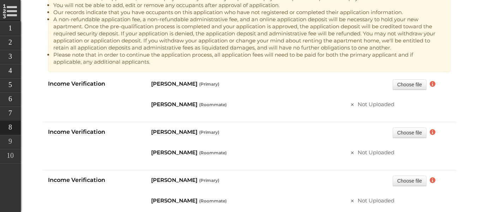
click at [380, 105] on div "Not Uploaded" at bounding box center [388, 104] width 75 height 9
click at [410, 84] on label "Choose file" at bounding box center [409, 84] width 34 height 11
click at [356, 79] on input "Choose file" at bounding box center [356, 79] width 0 height 0
click at [409, 87] on label "Choose file" at bounding box center [409, 84] width 34 height 11
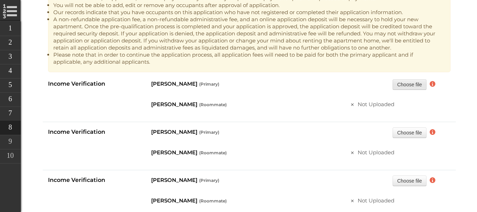
click at [356, 79] on input "Choose file" at bounding box center [356, 79] width 0 height 0
click at [434, 131] on icon at bounding box center [433, 130] width 6 height 7
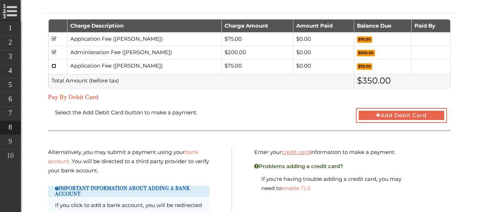
scroll to position [463, 0]
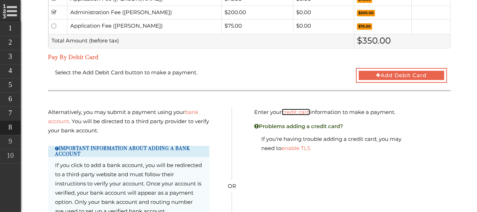
click at [301, 113] on link "credit card" at bounding box center [296, 111] width 28 height 7
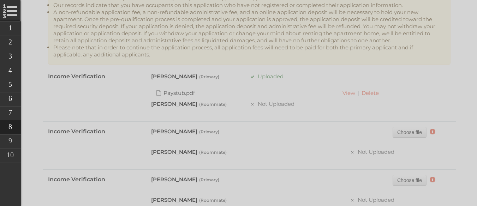
scroll to position [247, 0]
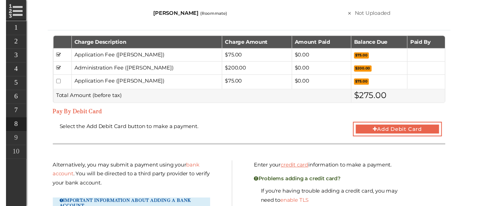
scroll to position [388, 0]
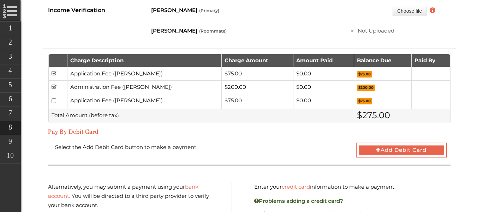
click at [99, 101] on td "Application Fee ([PERSON_NAME])" at bounding box center [144, 101] width 155 height 15
click at [375, 144] on button "Add Debit Card" at bounding box center [401, 149] width 91 height 15
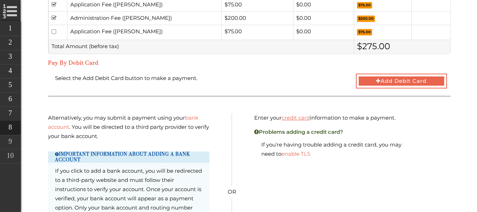
scroll to position [459, 0]
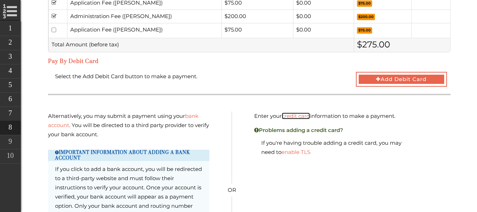
click at [308, 118] on link "credit card" at bounding box center [296, 115] width 28 height 7
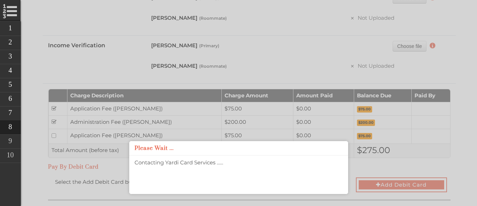
scroll to position [388, 0]
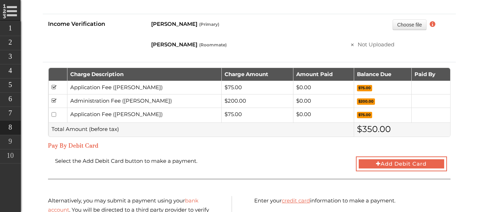
click at [164, 142] on h5 "Pay By Debit Card" at bounding box center [249, 145] width 403 height 7
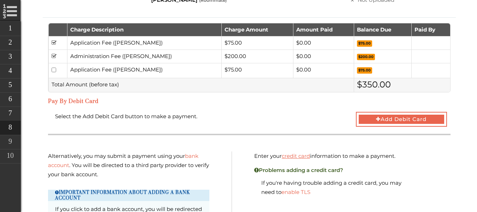
scroll to position [481, 0]
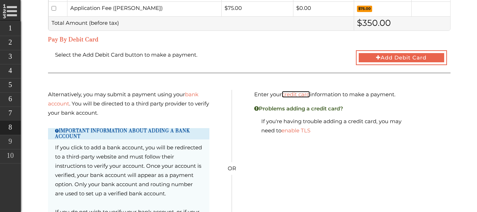
click at [306, 95] on link "credit card" at bounding box center [296, 94] width 28 height 7
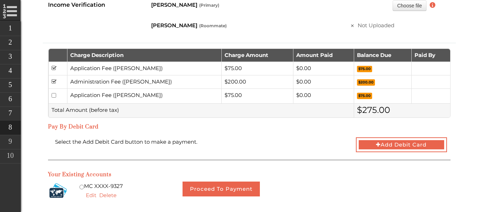
scroll to position [388, 0]
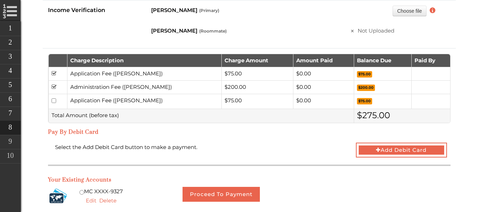
click at [81, 102] on td "Application Fee ([PERSON_NAME])" at bounding box center [144, 101] width 155 height 15
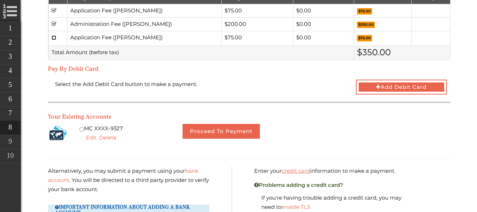
scroll to position [439, 0]
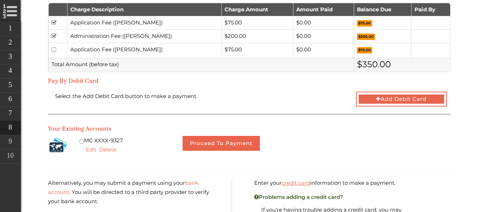
drag, startPoint x: 128, startPoint y: 70, endPoint x: 126, endPoint y: 87, distance: 16.4
click at [128, 81] on div "Addendum signing for one or more applicants is pending. In order to proceed, pl…" at bounding box center [249, 100] width 403 height 497
click at [141, 85] on div "Pay By Debit Card" at bounding box center [249, 81] width 403 height 14
click at [240, 91] on p "Select the Add Debit Card button to make a payment." at bounding box center [199, 95] width 294 height 9
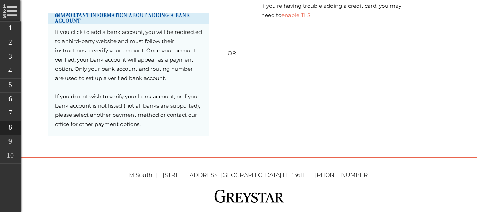
scroll to position [510, 0]
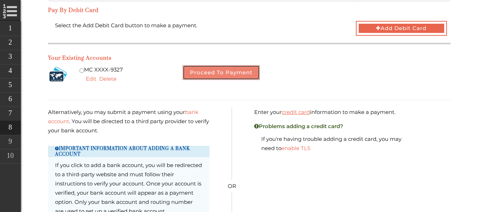
click at [225, 73] on button "Proceed to Payment" at bounding box center [221, 72] width 77 height 15
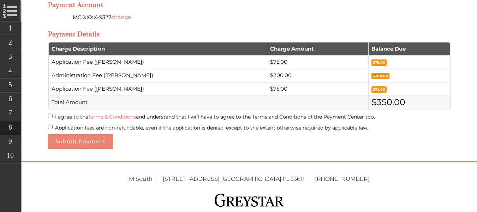
scroll to position [302, 0]
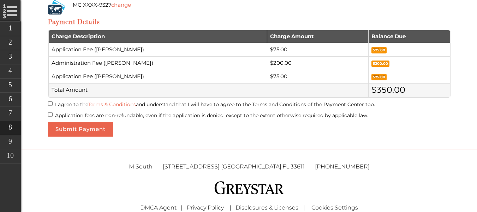
click at [53, 107] on label "I agree to the Terms & Conditions and understand that I will have to agree to t…" at bounding box center [249, 104] width 403 height 9
click at [58, 119] on label "Application fees are non-refundable, even if the application is denied, except …" at bounding box center [249, 115] width 403 height 9
click at [207, 130] on div "Submit Payment" at bounding box center [249, 128] width 403 height 15
click at [99, 127] on button "Submit Payment" at bounding box center [80, 128] width 65 height 15
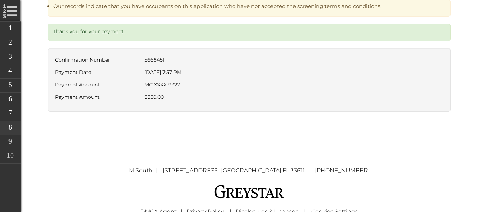
scroll to position [201, 0]
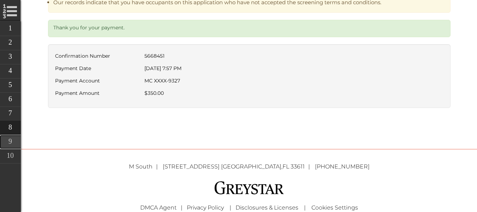
click at [8, 140] on link "Lease Summary" at bounding box center [60, 142] width 120 height 14
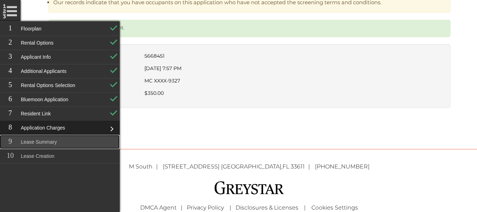
click at [72, 142] on link "Lease Summary" at bounding box center [60, 142] width 120 height 14
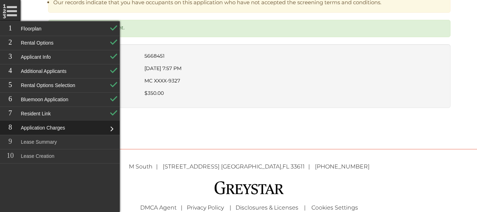
click at [275, 113] on div "Thank you for your payment. Confirmation Number 5668451 Payment Date [DATE] 7:5…" at bounding box center [249, 67] width 403 height 95
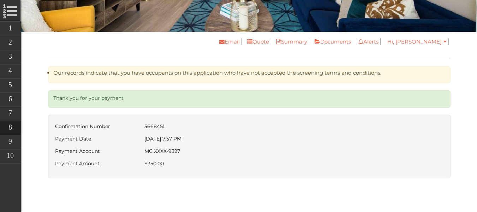
scroll to position [130, 0]
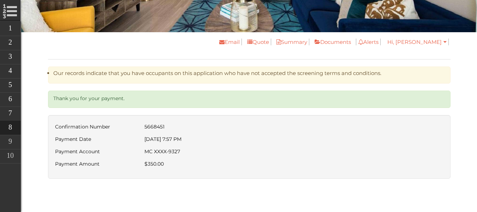
click at [113, 95] on label "Thank you for your payment." at bounding box center [245, 98] width 385 height 9
click at [135, 74] on li "Our records indicate that you have occupants on this application who have not a…" at bounding box center [245, 73] width 385 height 7
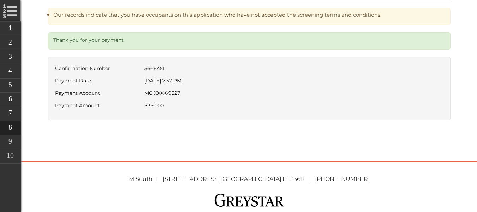
scroll to position [236, 0]
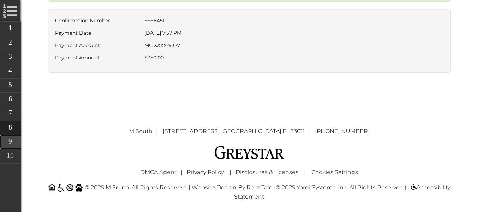
click at [15, 139] on link "Lease Summary" at bounding box center [60, 142] width 120 height 14
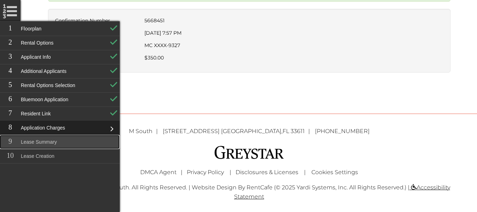
click at [97, 145] on link "Lease Summary" at bounding box center [60, 142] width 120 height 14
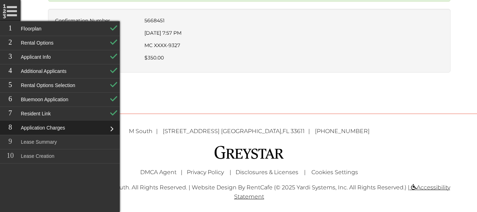
click at [345, 95] on div "Online Leasing Workflow Floorplan Rental Options Applicant Info Additional Appl…" at bounding box center [249, 19] width 403 height 177
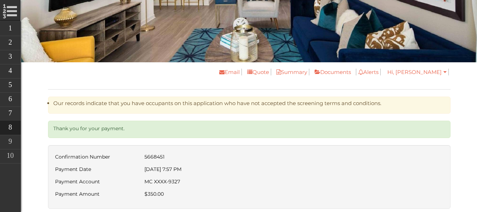
scroll to position [0, 0]
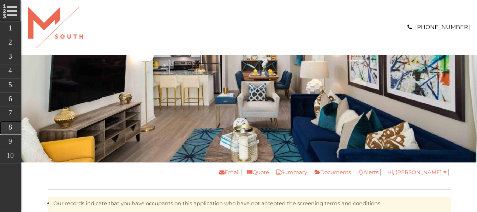
click at [10, 134] on link "Application Charges" at bounding box center [60, 127] width 120 height 14
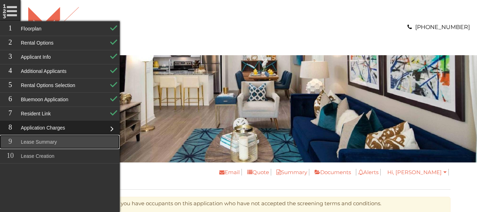
click at [18, 145] on link "Lease Summary" at bounding box center [60, 142] width 120 height 14
click at [73, 145] on link "Lease Summary" at bounding box center [60, 142] width 120 height 14
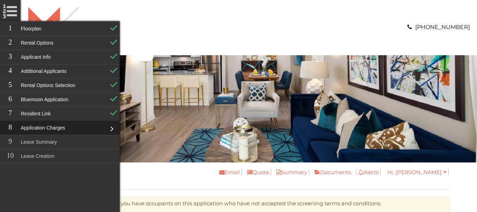
click at [115, 126] on li "Application Charges" at bounding box center [60, 127] width 120 height 14
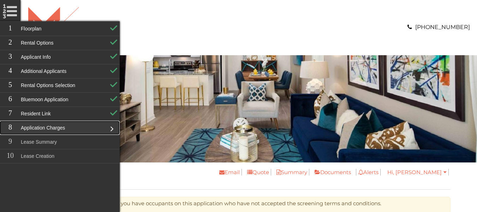
click at [108, 125] on link "Application Charges" at bounding box center [60, 127] width 120 height 14
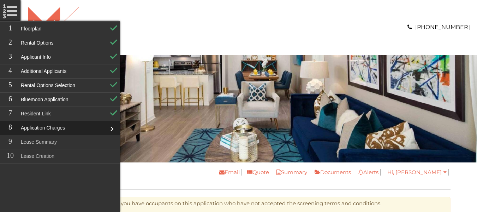
click at [187, 17] on div at bounding box center [135, 27] width 215 height 41
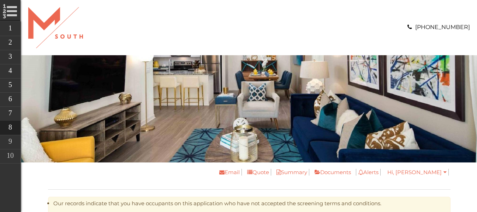
click at [147, 25] on div at bounding box center [135, 27] width 215 height 41
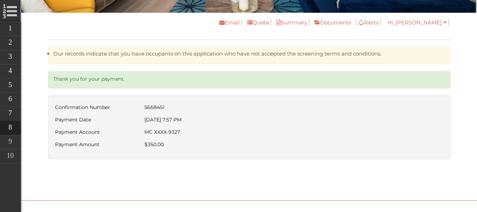
scroll to position [95, 0]
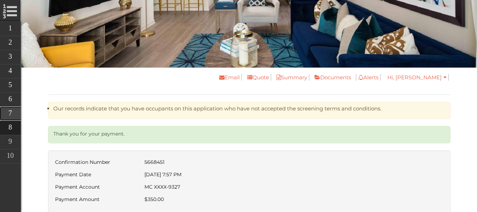
click at [10, 117] on link "Resident Link" at bounding box center [60, 113] width 120 height 14
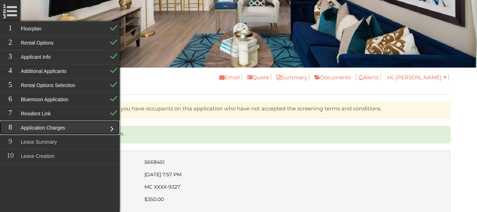
click at [62, 130] on link "Application Charges" at bounding box center [60, 127] width 120 height 14
click at [67, 127] on link "Application Charges" at bounding box center [60, 127] width 120 height 14
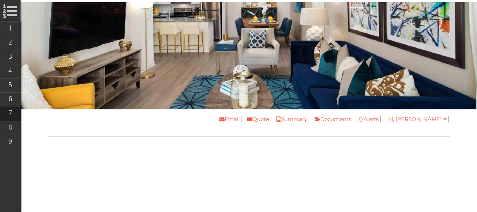
scroll to position [141, 0]
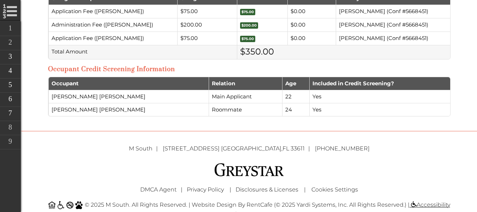
scroll to position [302, 0]
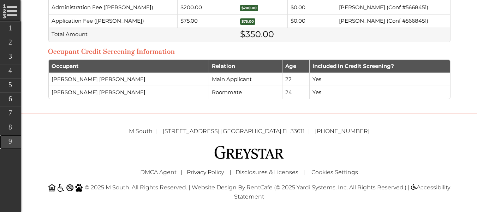
click at [13, 140] on link "Lease Creation" at bounding box center [60, 142] width 120 height 14
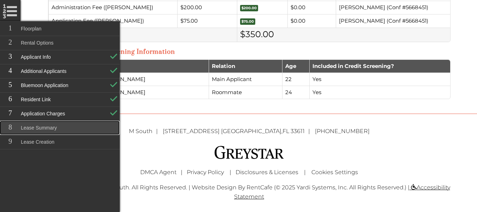
click at [46, 129] on link "Lease Summary" at bounding box center [60, 127] width 120 height 14
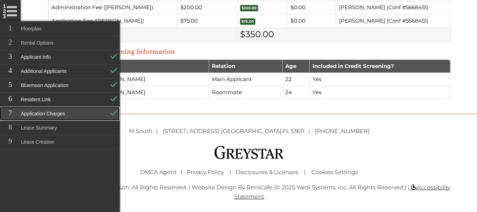
click at [98, 113] on link "Application Charges" at bounding box center [60, 113] width 120 height 14
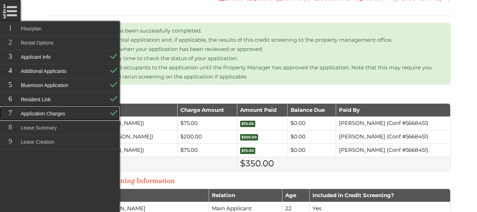
scroll to position [161, 0]
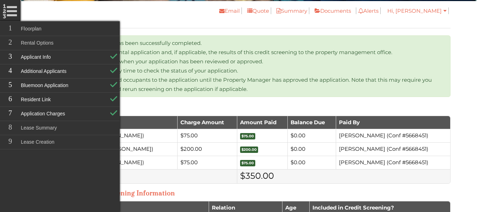
click at [174, 99] on div "Your rental application has been successfully completed. We have delivered the …" at bounding box center [249, 138] width 403 height 207
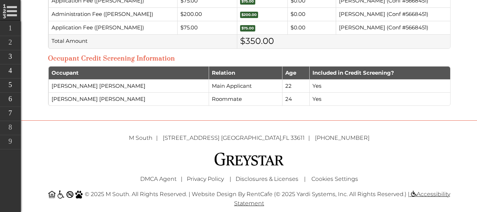
scroll to position [302, 0]
